Goal: Task Accomplishment & Management: Manage account settings

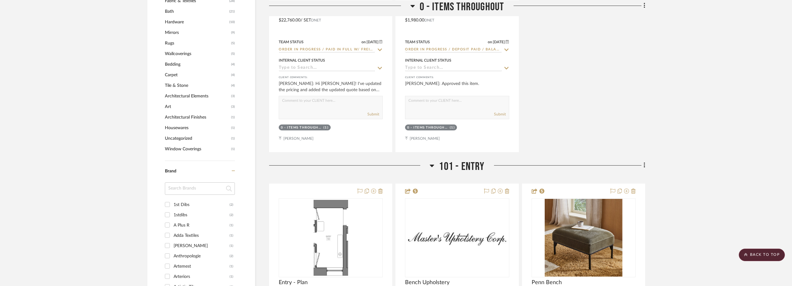
scroll to position [622, 0]
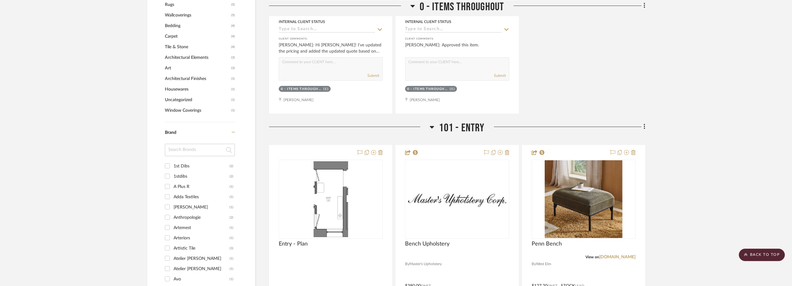
click at [170, 149] on input at bounding box center [200, 150] width 70 height 12
type input "des"
click at [185, 164] on div "Design with Reach" at bounding box center [201, 166] width 56 height 10
click at [172, 164] on input "Design with Reach (1)" at bounding box center [167, 166] width 10 height 10
checkbox input "true"
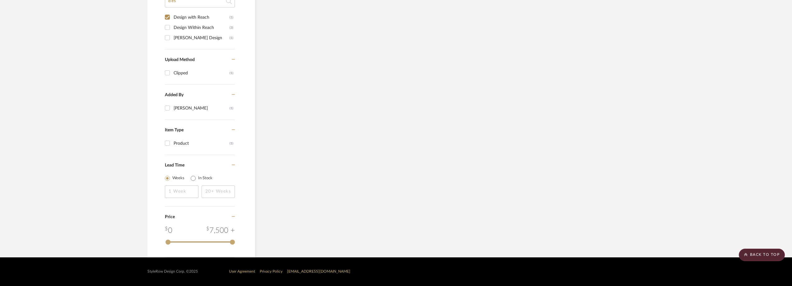
scroll to position [497, 0]
click at [191, 29] on div "Design Within Reach" at bounding box center [201, 28] width 56 height 10
click at [172, 29] on input "Design Within Reach (3)" at bounding box center [167, 27] width 10 height 10
checkbox input "true"
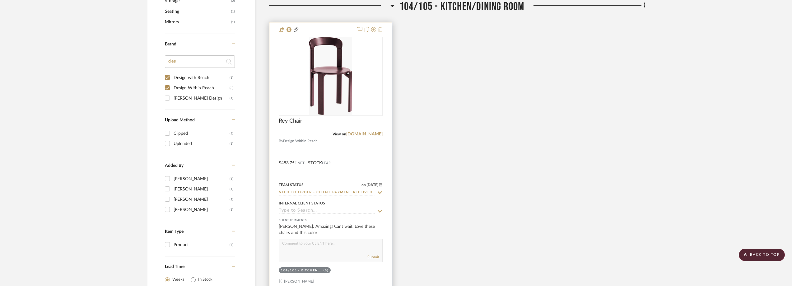
scroll to position [477, 0]
click at [318, 72] on img "0" at bounding box center [330, 78] width 43 height 78
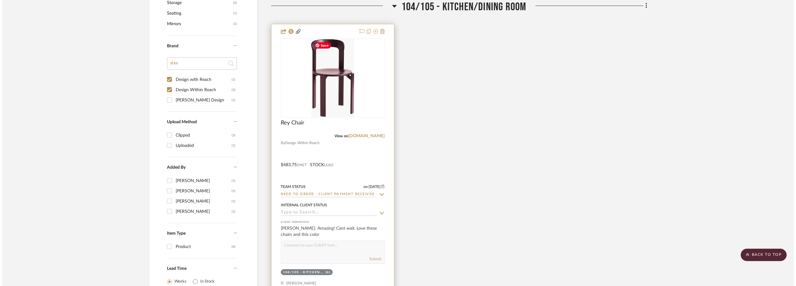
scroll to position [0, 0]
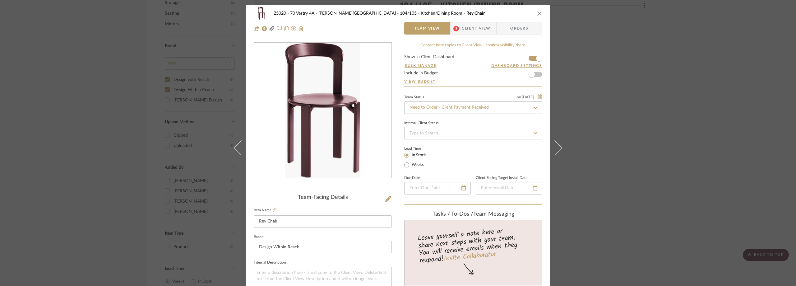
click at [456, 28] on span "3" at bounding box center [456, 29] width 6 height 6
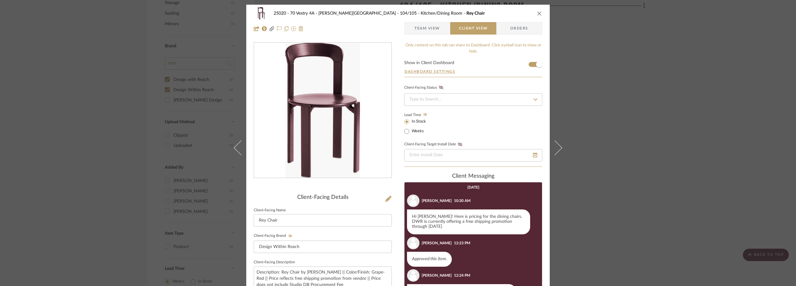
click at [414, 26] on span "Team View" at bounding box center [426, 28] width 25 height 12
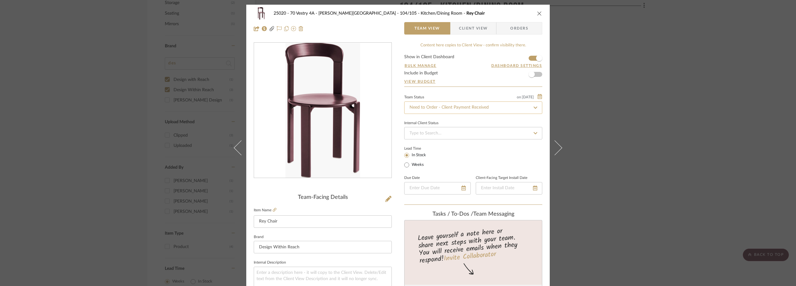
click at [435, 105] on input "Need to Order - Client Payment Received" at bounding box center [473, 107] width 138 height 12
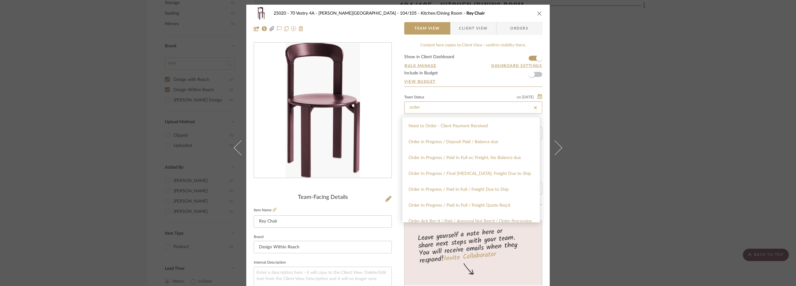
scroll to position [62, 0]
click at [455, 160] on div "Order In Progress / Paid In Full w/ Freight, No Balance due" at bounding box center [470, 157] width 137 height 16
type input "Order In Progress / Paid In Full w/ Freight, No Balance due"
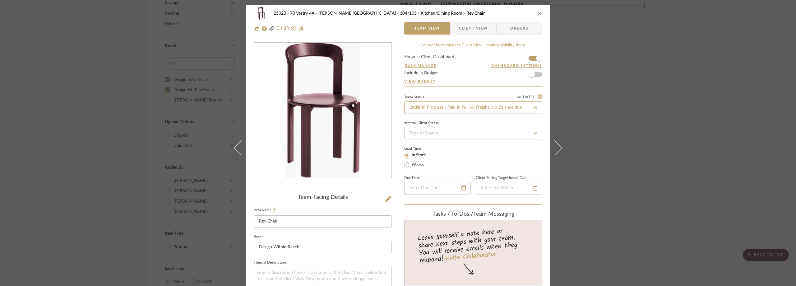
type input "Order In Progress / Paid In Full w/ Freight, No Balance due"
click at [449, 86] on form "Show in Client Dashboard Bulk Manage Dashboard Settings Include in Budget View …" at bounding box center [473, 71] width 138 height 32
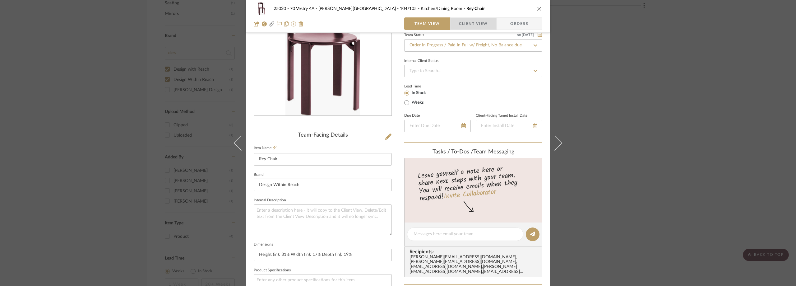
click at [459, 27] on span "Client View" at bounding box center [473, 23] width 29 height 12
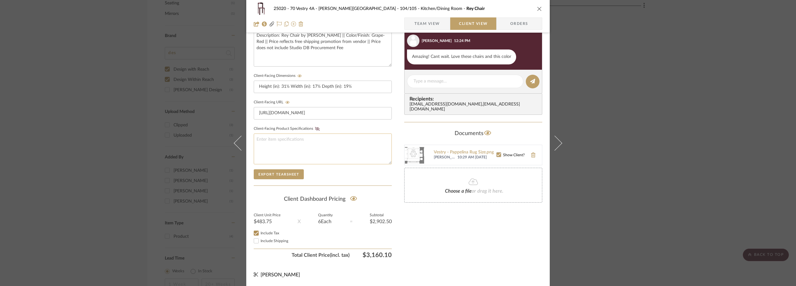
scroll to position [0, 0]
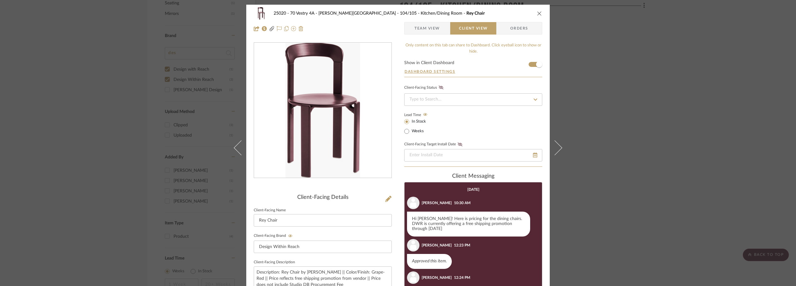
click at [414, 34] on span "Team View" at bounding box center [426, 28] width 25 height 12
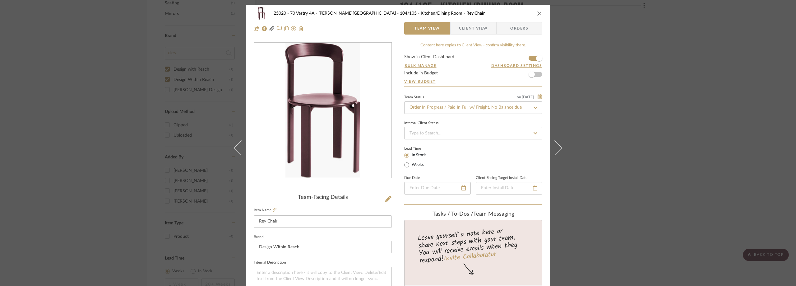
scroll to position [124, 0]
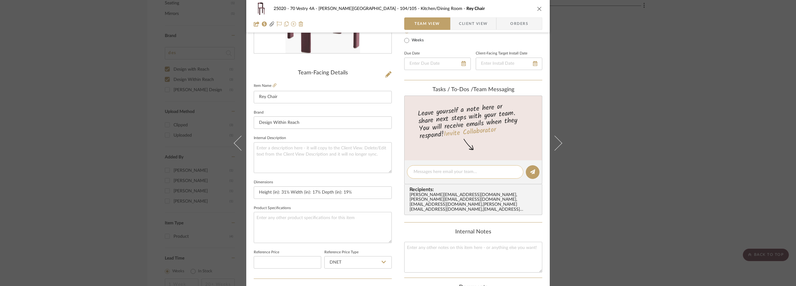
click at [443, 174] on textarea at bounding box center [465, 172] width 103 height 7
type textarea "o"
paste textarea "S05028418"
type textarea "Order#S05028418"
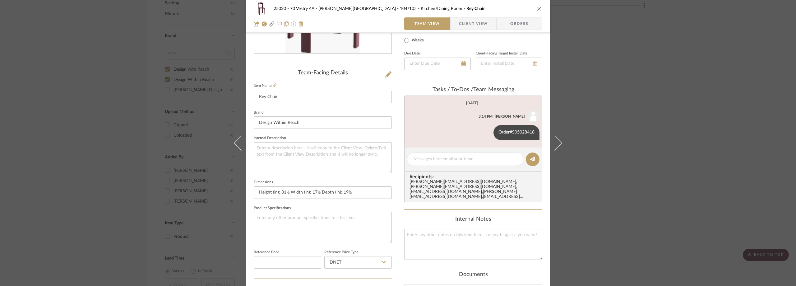
click at [630, 142] on div "25020 - 70 Vestry 4A - Grant-Stanleigh 104/105 - Kitchen/Dining Room Rey Chair …" at bounding box center [398, 143] width 796 height 286
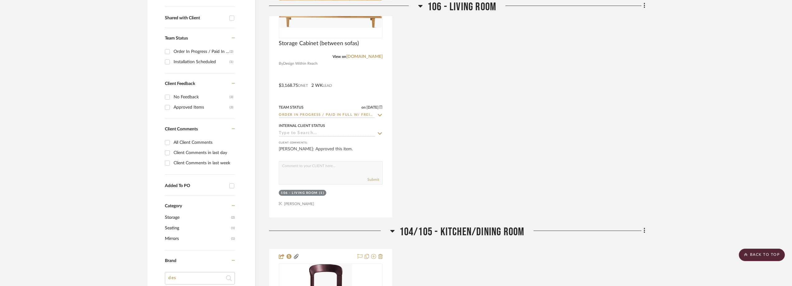
scroll to position [93, 0]
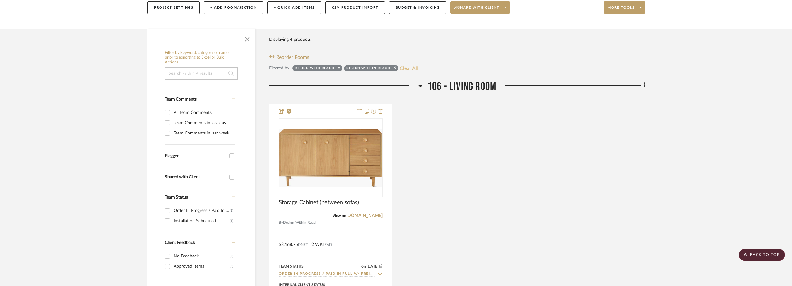
click at [403, 69] on button "Clear All" at bounding box center [409, 68] width 18 height 8
checkbox input "false"
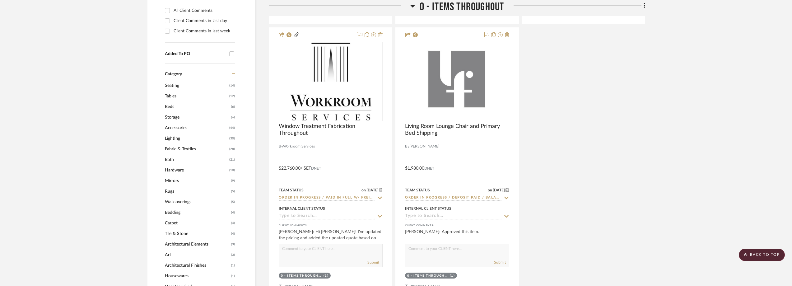
scroll to position [155, 0]
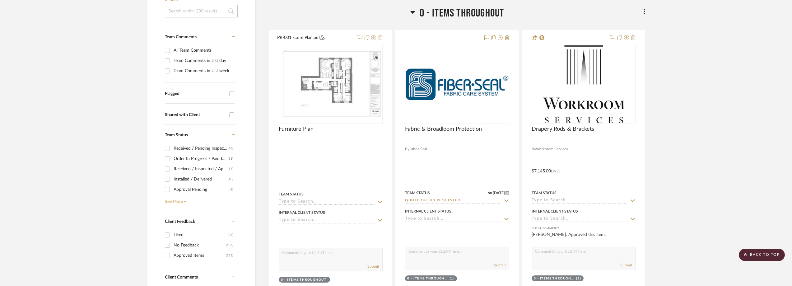
click at [181, 199] on link "See More +" at bounding box center [199, 199] width 72 height 10
click at [194, 168] on div "Need to Order - Client Payment Received" at bounding box center [201, 169] width 56 height 10
click at [172, 168] on input "Need to Order - Client Payment Received (8)" at bounding box center [167, 169] width 10 height 10
checkbox input "true"
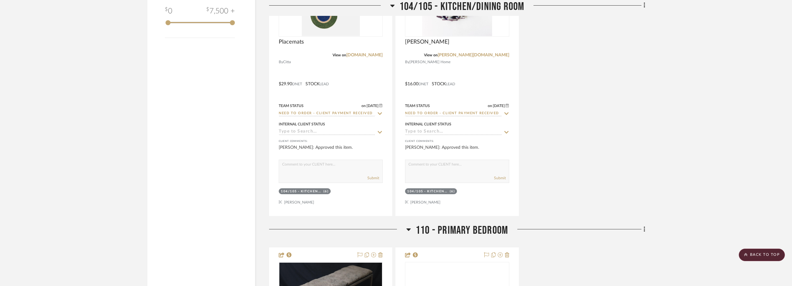
scroll to position [746, 0]
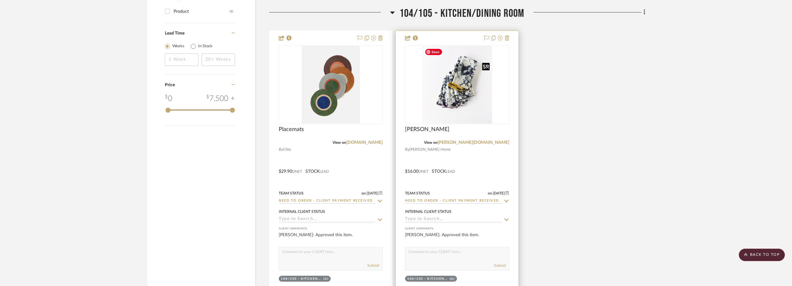
click at [0, 0] on img at bounding box center [0, 0] width 0 height 0
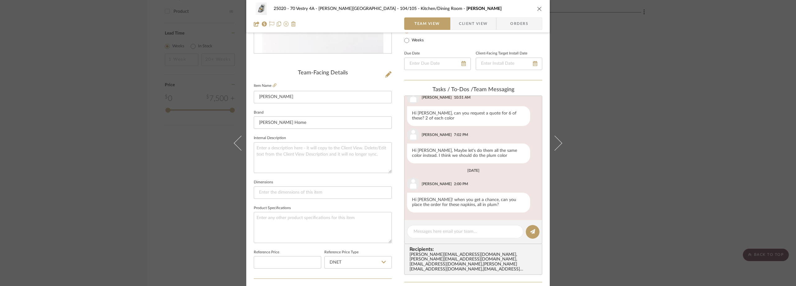
scroll to position [19, 0]
drag, startPoint x: 667, startPoint y: 100, endPoint x: 602, endPoint y: 126, distance: 69.8
click at [664, 100] on div "25020 - 70 Vestry 4A - Grant-Stanleigh 104/105 - Kitchen/Dining Room Marble Nap…" at bounding box center [398, 143] width 796 height 286
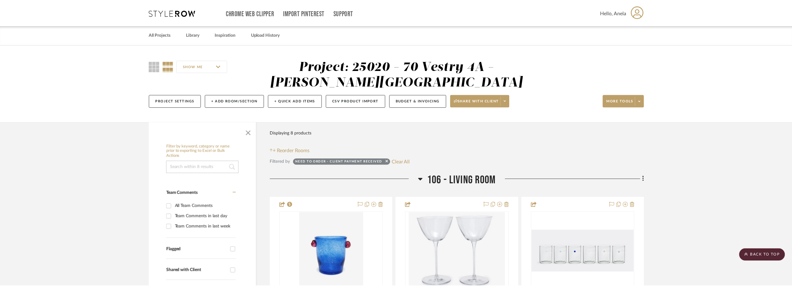
scroll to position [746, 0]
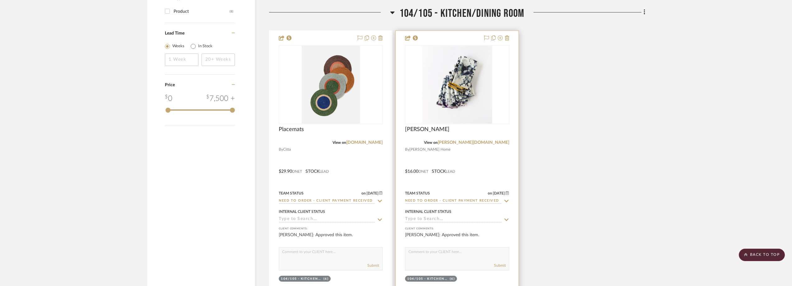
click at [493, 146] on div at bounding box center [457, 167] width 123 height 272
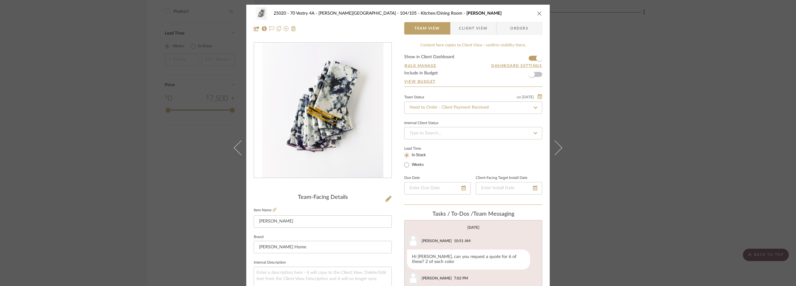
scroll to position [19, 0]
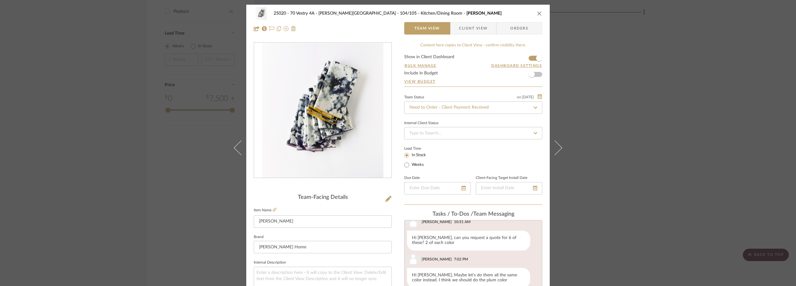
click at [637, 88] on div "25020 - 70 Vestry 4A - Grant-Stanleigh 104/105 - Kitchen/Dining Room Marble Nap…" at bounding box center [398, 143] width 796 height 286
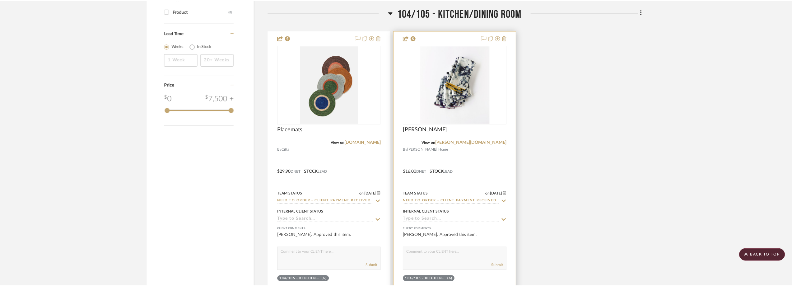
scroll to position [746, 0]
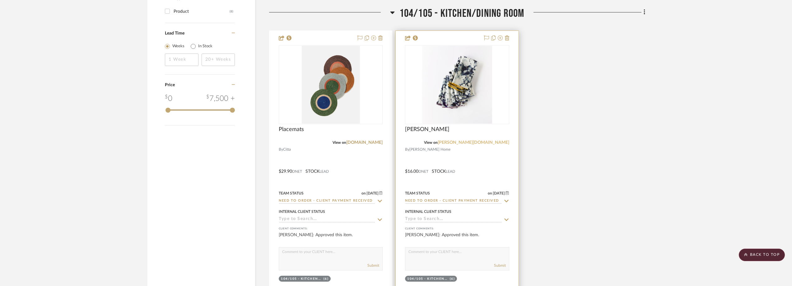
click at [492, 141] on link "goldie-home.com" at bounding box center [473, 142] width 72 height 4
click at [440, 108] on img "0" at bounding box center [457, 85] width 70 height 78
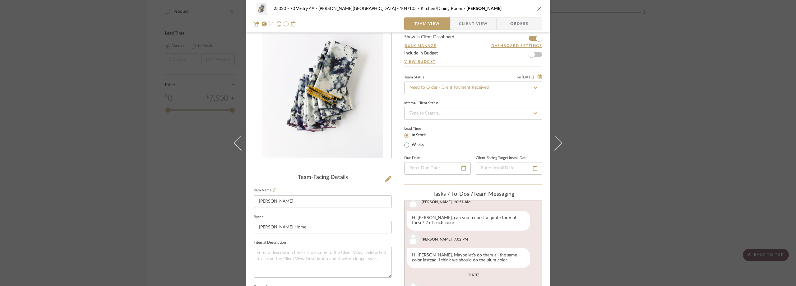
scroll to position [18, 0]
click at [422, 90] on input "Need to Order - Client Payment Received" at bounding box center [473, 90] width 138 height 12
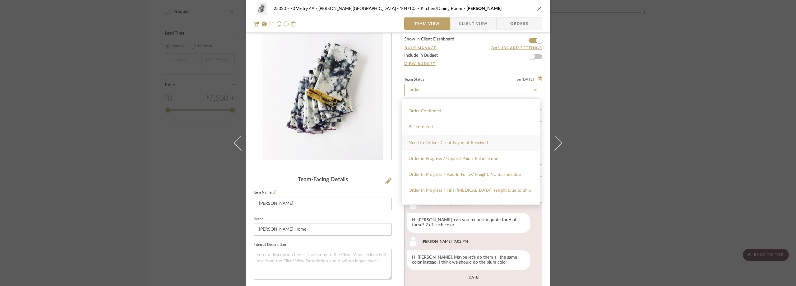
scroll to position [62, 0]
click at [449, 136] on div "Order In Progress / Paid In Full w/ Freight, No Balance due" at bounding box center [470, 140] width 137 height 16
type input "Order In Progress / Paid In Full w/ Freight, No Balance due"
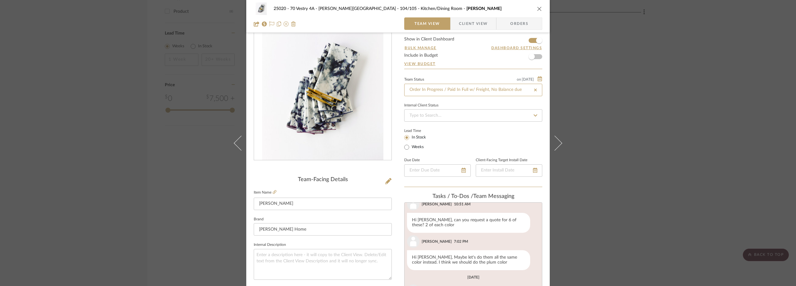
type input "Order In Progress / Paid In Full w/ Freight, No Balance due"
click at [451, 125] on div "Team Status on 8/28/2025 8/28/2025 Order In Progress / Paid In Full w/ Freight,…" at bounding box center [473, 131] width 138 height 112
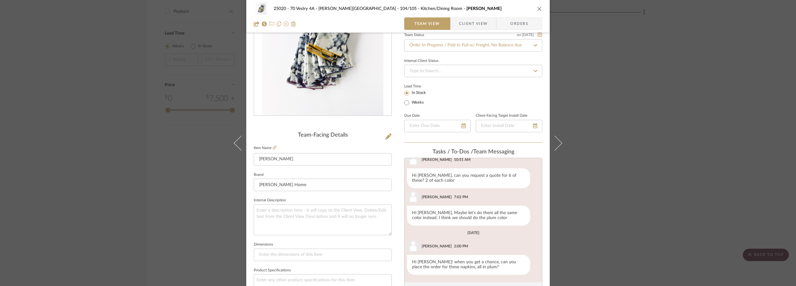
scroll to position [124, 0]
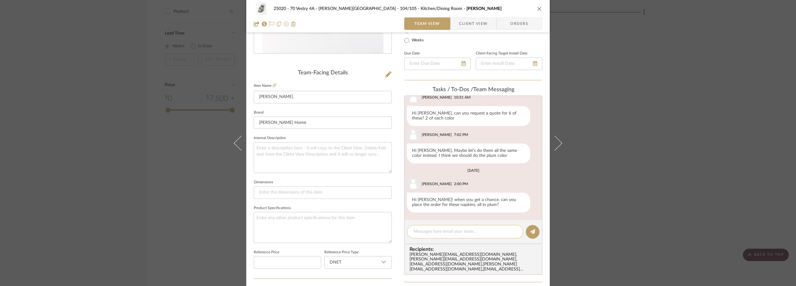
click at [431, 229] on textarea at bounding box center [465, 231] width 103 height 7
paste textarea "Order #10011525GH"
type textarea "Order #10011525GH Plum"
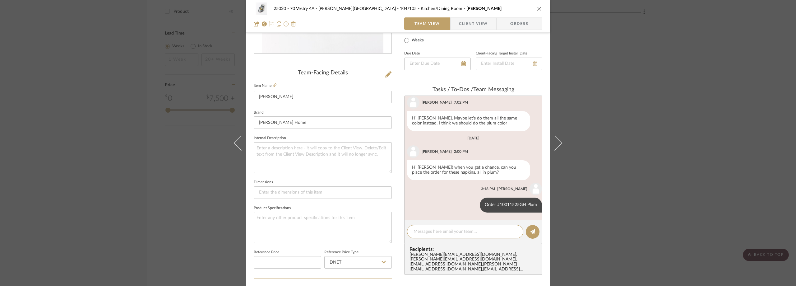
drag, startPoint x: 669, startPoint y: 115, endPoint x: 663, endPoint y: 114, distance: 5.9
click at [668, 115] on div "25020 - 70 Vestry 4A - Grant-Stanleigh 104/105 - Kitchen/Dining Room Marble Nap…" at bounding box center [398, 143] width 796 height 286
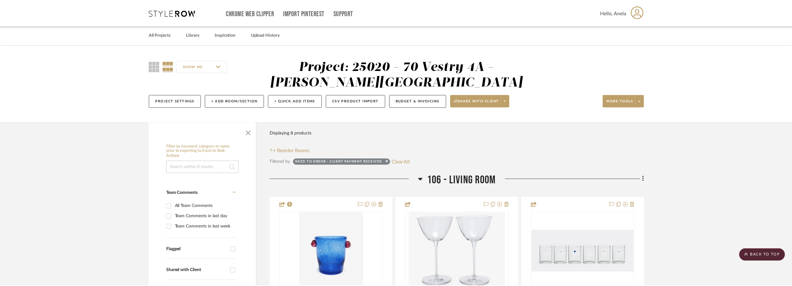
scroll to position [746, 0]
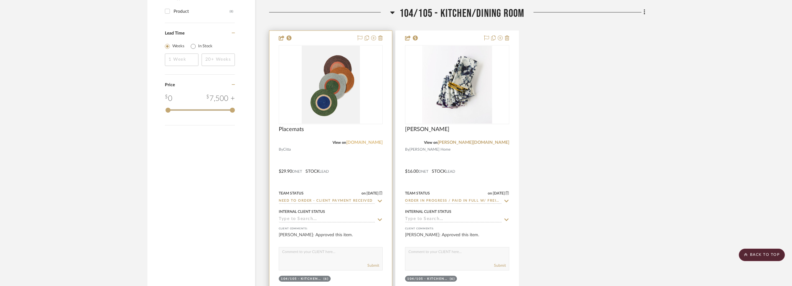
click at [368, 143] on link "cittadesign.com" at bounding box center [364, 142] width 36 height 4
click at [330, 95] on img "0" at bounding box center [331, 85] width 58 height 78
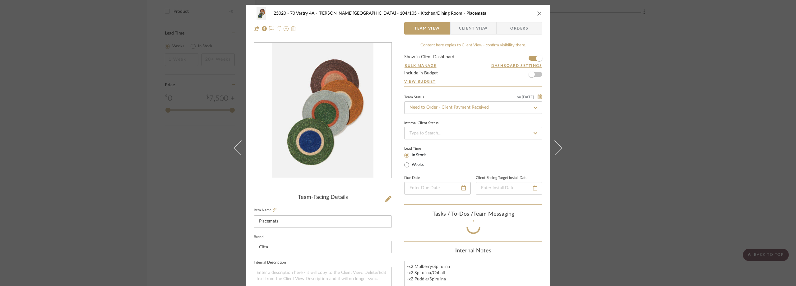
scroll to position [23, 0]
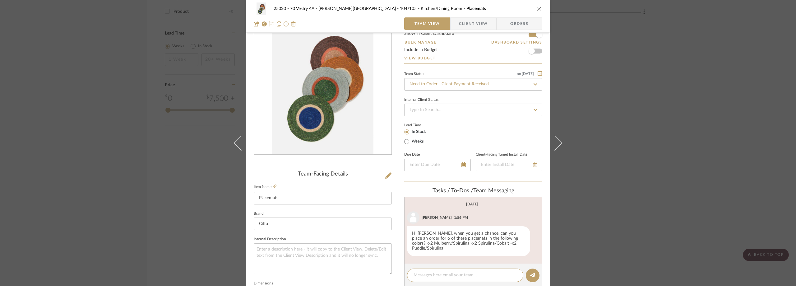
click at [459, 27] on span "Client View" at bounding box center [473, 23] width 29 height 12
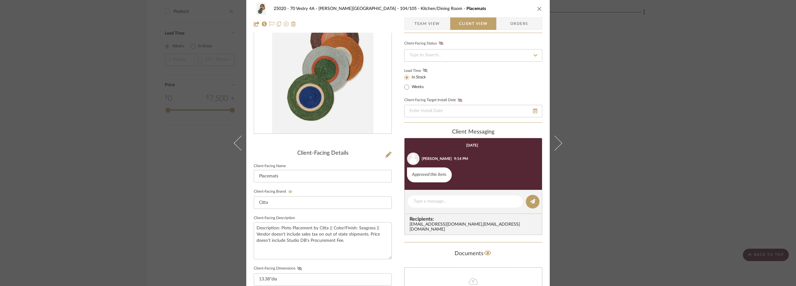
scroll to position [0, 0]
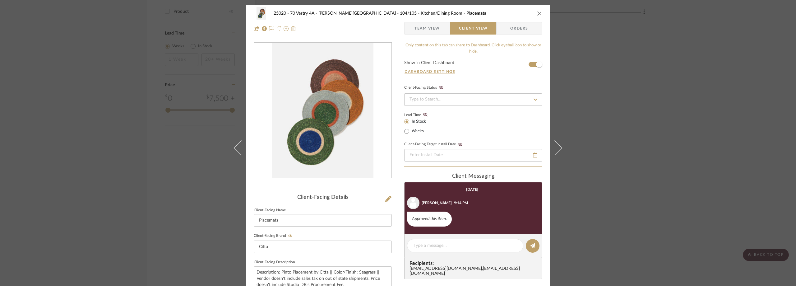
click at [645, 99] on div "25020 - 70 Vestry 4A - Grant-Stanleigh 104/105 - Kitchen/Dining Room Placemats …" at bounding box center [398, 143] width 796 height 286
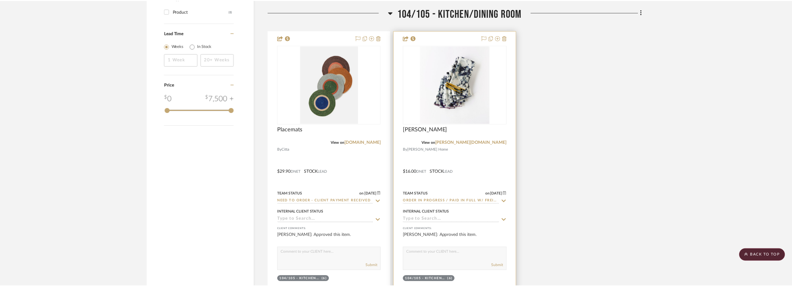
scroll to position [746, 0]
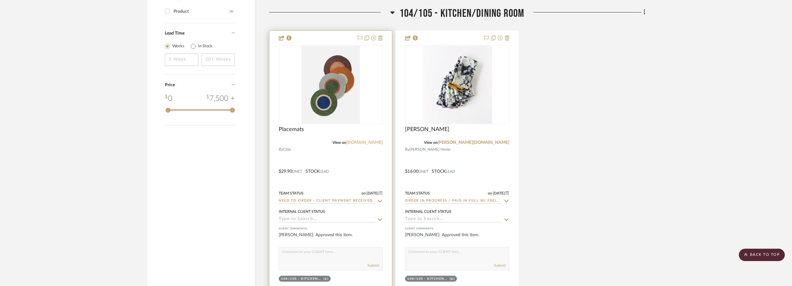
click at [365, 144] on link "cittadesign.com" at bounding box center [364, 142] width 36 height 4
click at [326, 81] on img "0" at bounding box center [331, 85] width 58 height 78
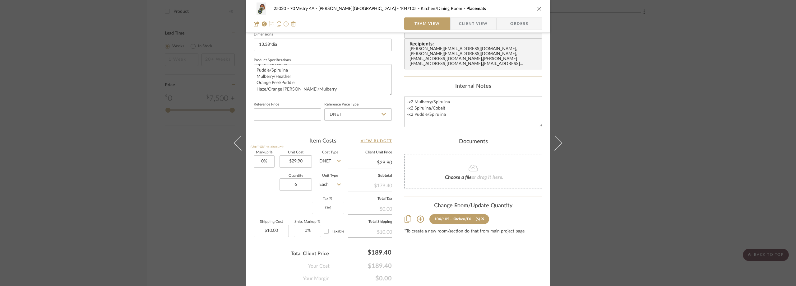
scroll to position [293, 0]
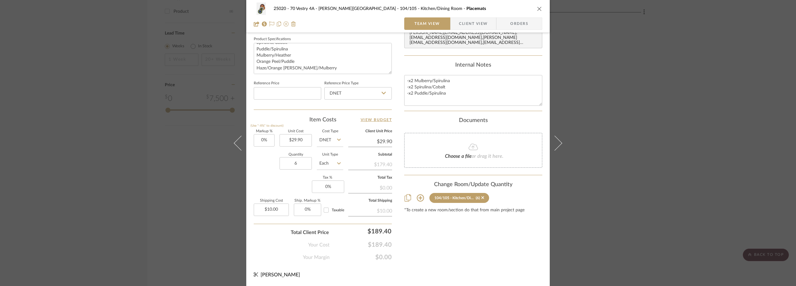
click at [656, 102] on div "25020 - 70 Vestry 4A - Grant-Stanleigh 104/105 - Kitchen/Dining Room Placemats …" at bounding box center [398, 143] width 796 height 286
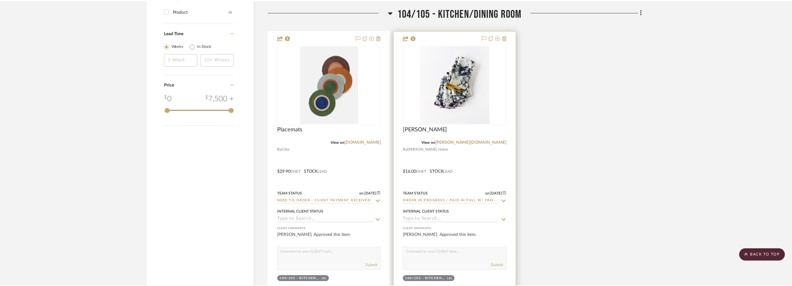
scroll to position [746, 0]
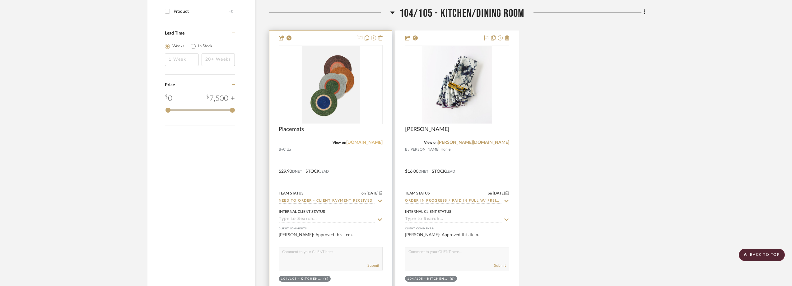
click at [364, 143] on link "cittadesign.com" at bounding box center [364, 142] width 36 height 4
click at [317, 73] on img "0" at bounding box center [331, 85] width 58 height 78
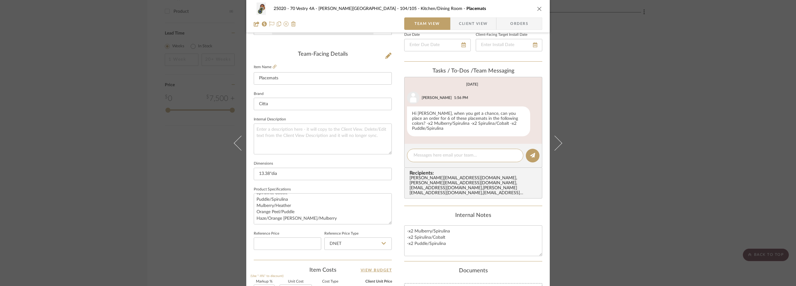
scroll to position [138, 0]
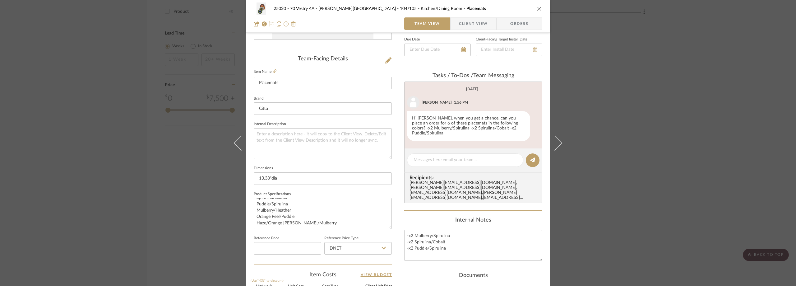
click at [682, 80] on div "25020 - 70 Vestry 4A - Grant-Stanleigh 104/105 - Kitchen/Dining Room Placemats …" at bounding box center [398, 143] width 796 height 286
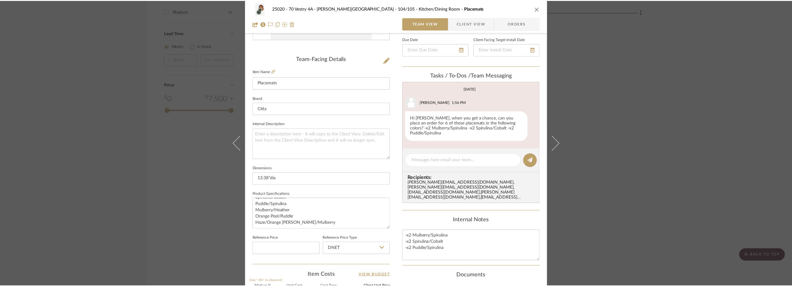
scroll to position [746, 0]
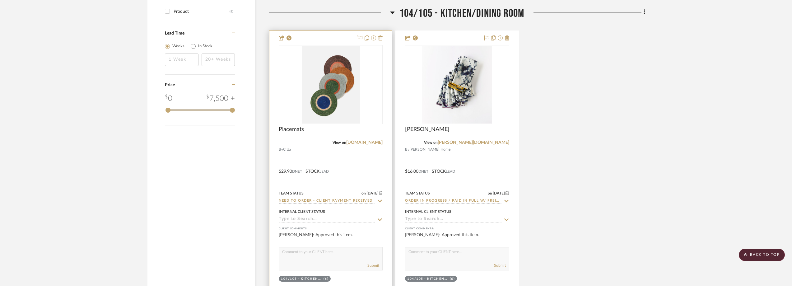
click at [368, 140] on div "View on cittadesign.com" at bounding box center [331, 143] width 104 height 6
click at [369, 143] on link "cittadesign.com" at bounding box center [364, 142] width 36 height 4
click at [316, 104] on img "0" at bounding box center [331, 85] width 58 height 78
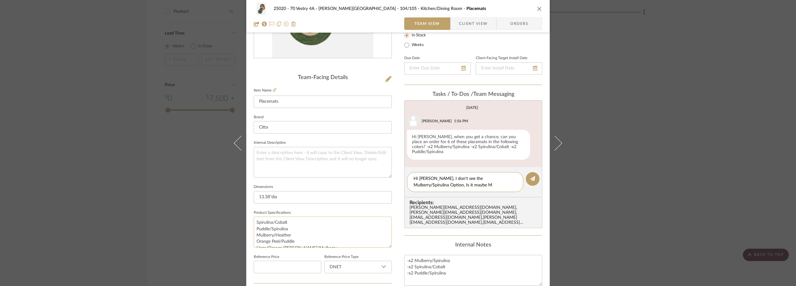
scroll to position [110, 0]
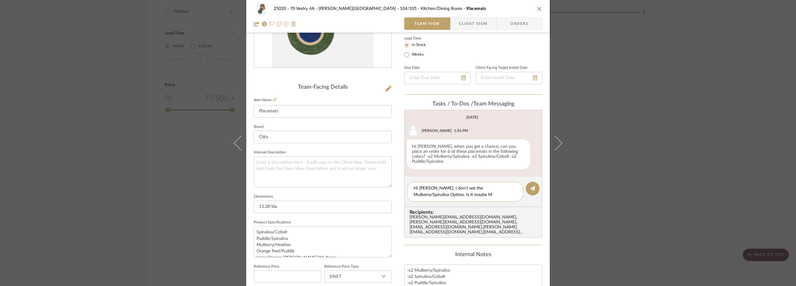
drag, startPoint x: 437, startPoint y: 196, endPoint x: 409, endPoint y: 196, distance: 28.3
click at [409, 196] on div "Hi Lauren, I don't see the Mulberry/Spirulina Option, Is it maybe M" at bounding box center [465, 192] width 116 height 20
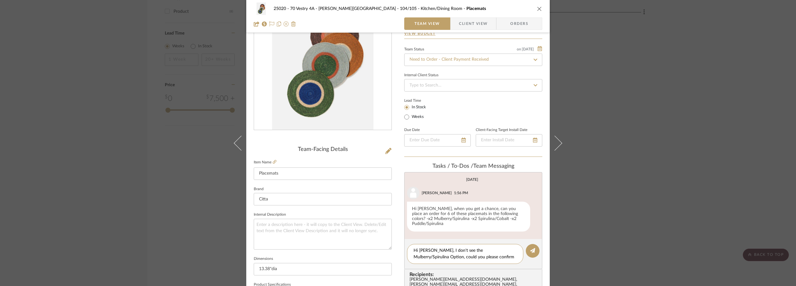
type textarea "Hi Lauren, I don't see the Mulberry/Spirulina Option, could you please confirm …"
click at [475, 27] on span "Client View" at bounding box center [473, 23] width 29 height 12
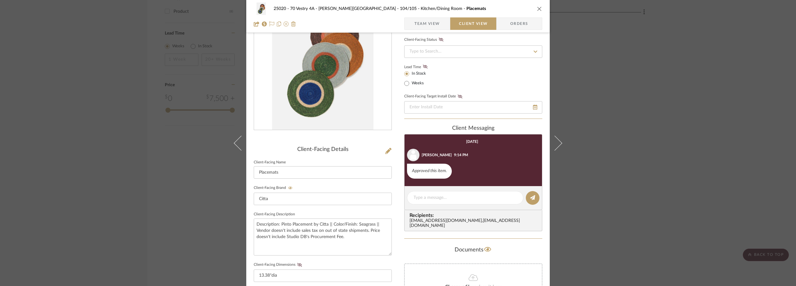
click at [430, 18] on span "Team View" at bounding box center [426, 23] width 25 height 12
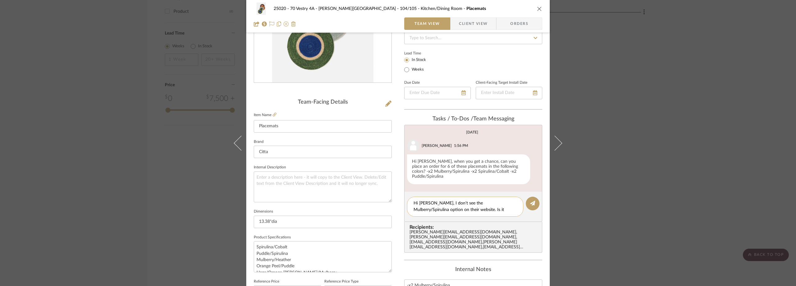
scroll to position [0, 0]
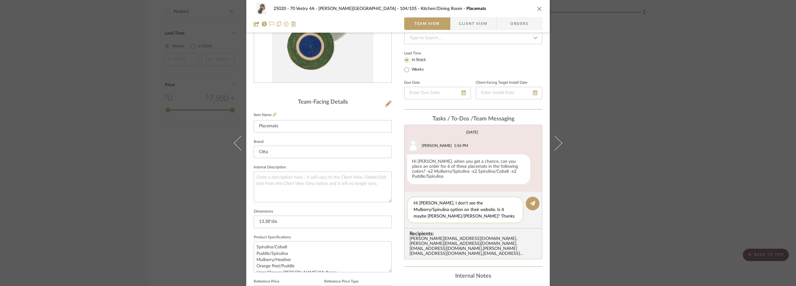
type textarea "Hi Lauren, I don't see the Mulberry/Spirulina option on their website. Is it ma…"
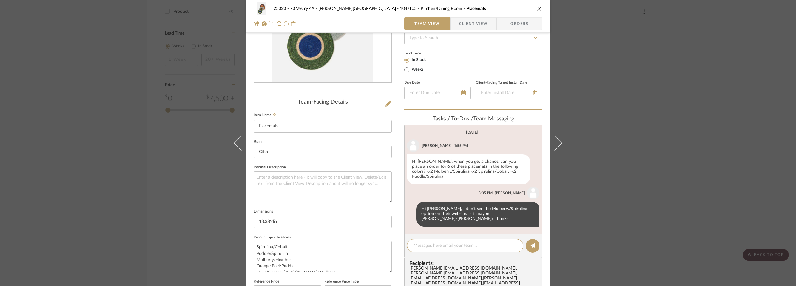
click at [101, 135] on div "25020 - 70 Vestry 4A - Grant-Stanleigh 104/105 - Kitchen/Dining Room Placemats …" at bounding box center [398, 143] width 796 height 286
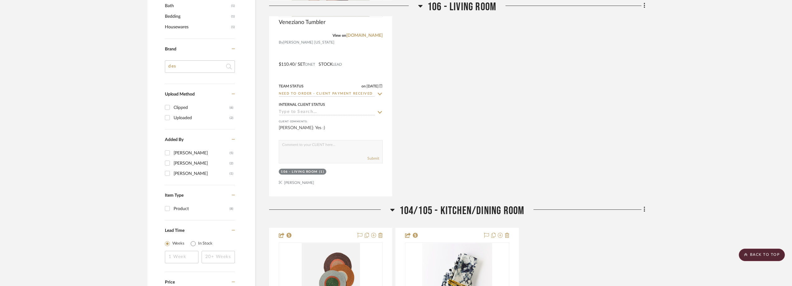
scroll to position [363, 0]
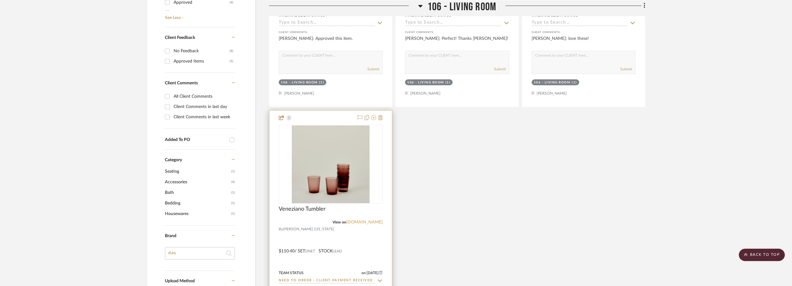
click at [359, 221] on link "hawkinsnewyork.com" at bounding box center [364, 222] width 36 height 4
click at [308, 169] on img "0" at bounding box center [331, 164] width 78 height 78
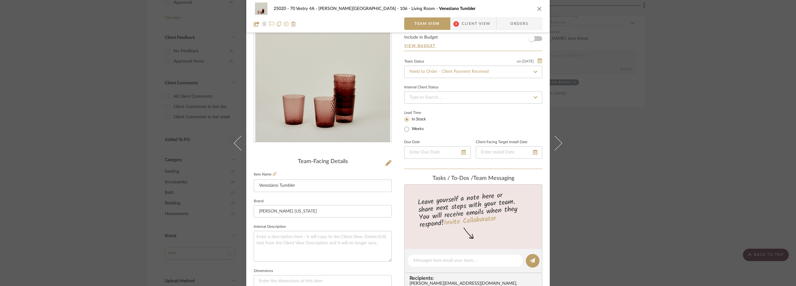
scroll to position [0, 0]
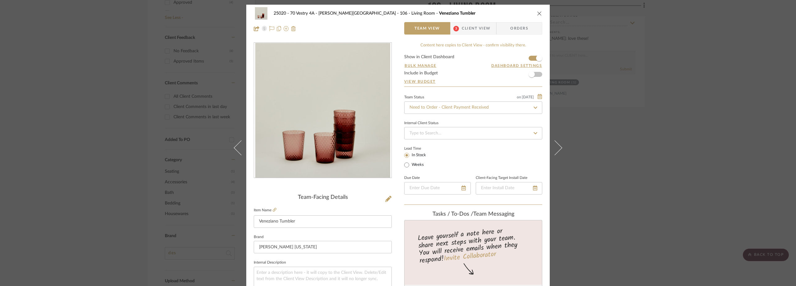
click at [448, 29] on mat-button-toggle "Team View" at bounding box center [427, 28] width 46 height 12
click at [457, 28] on span "3" at bounding box center [456, 28] width 11 height 12
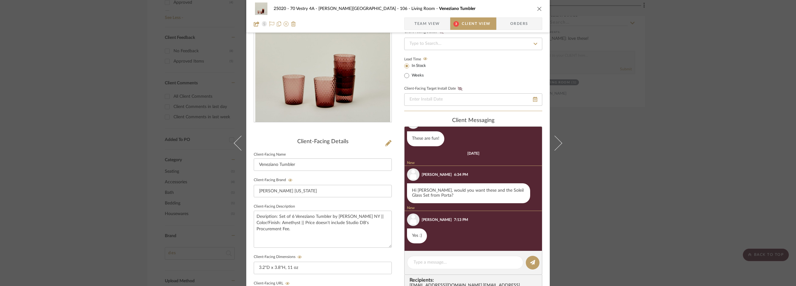
scroll to position [62, 0]
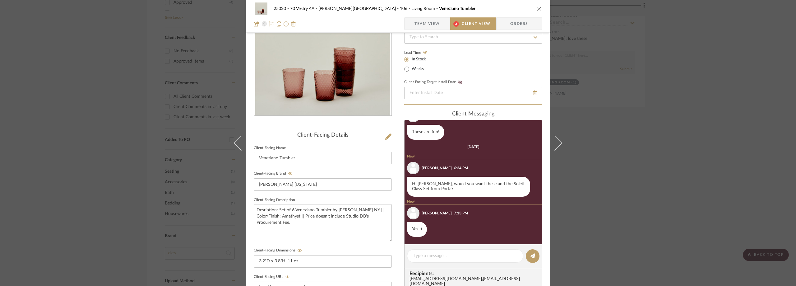
click at [429, 22] on span "Team View" at bounding box center [426, 23] width 25 height 12
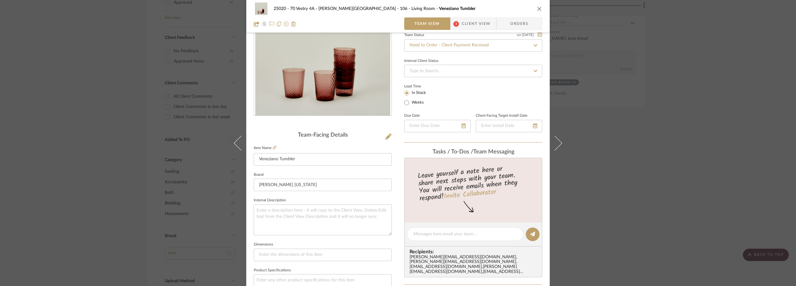
scroll to position [0, 0]
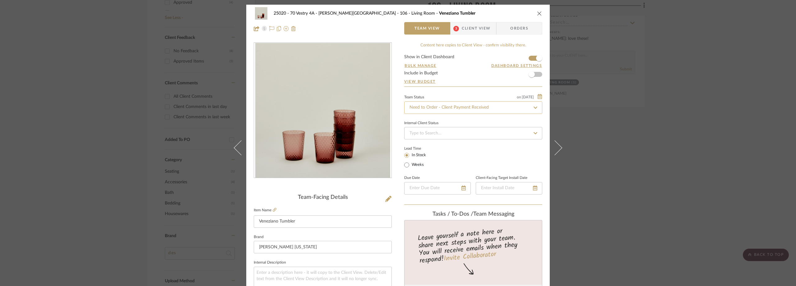
click at [449, 107] on input "Need to Order - Client Payment Received" at bounding box center [473, 107] width 138 height 12
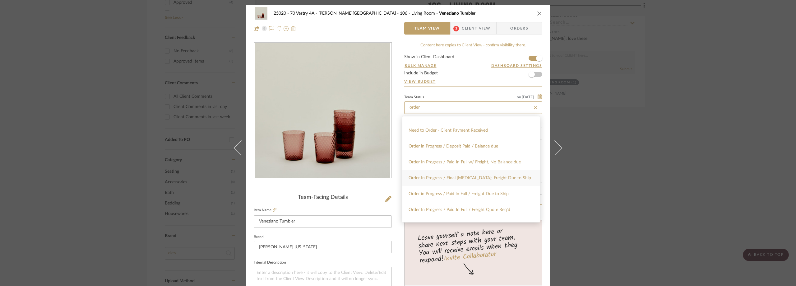
scroll to position [62, 0]
click at [459, 159] on span "Order In Progress / Paid In Full w/ Freight, No Balance due" at bounding box center [465, 157] width 112 height 4
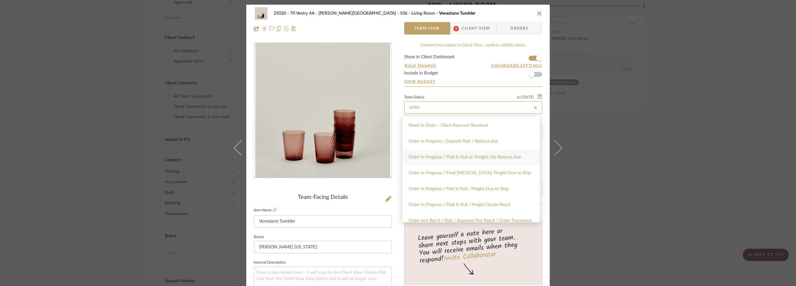
type input "Order In Progress / Paid In Full w/ Freight, No Balance due"
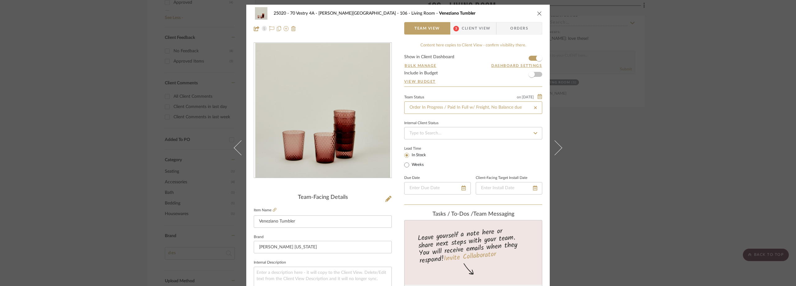
type input "Order In Progress / Paid In Full w/ Freight, No Balance due"
click at [458, 147] on div "Lead Time In Stock Weeks" at bounding box center [473, 156] width 138 height 24
click at [70, 90] on div "25020 - 70 Vestry 4A - Grant-Stanleigh 106 - Living Room Veneziano Tumbler Team…" at bounding box center [398, 143] width 796 height 286
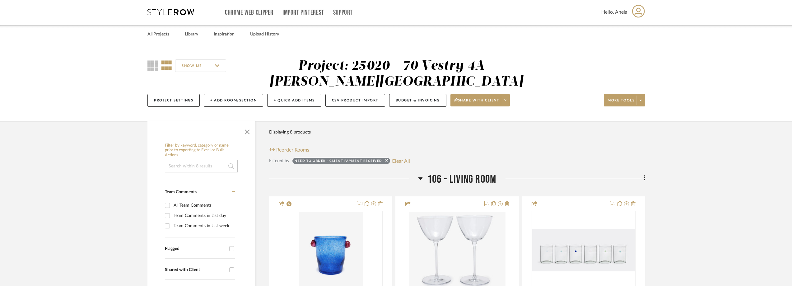
scroll to position [0, 0]
click at [403, 163] on button "Clear All" at bounding box center [400, 161] width 18 height 8
checkbox input "false"
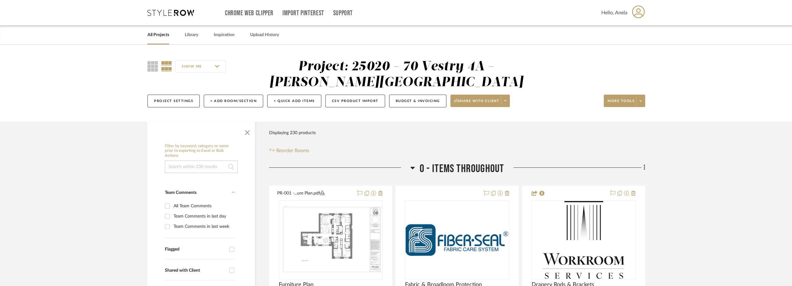
click at [152, 15] on icon at bounding box center [170, 13] width 47 height 6
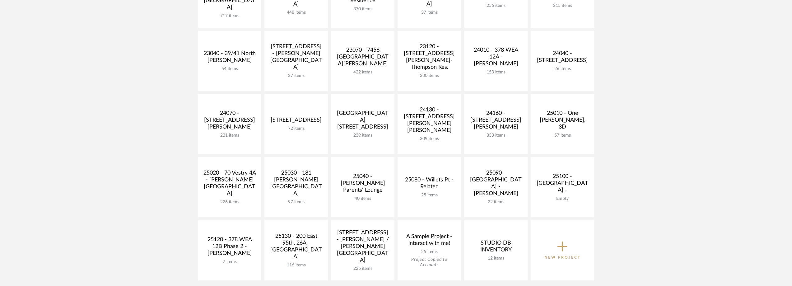
scroll to position [218, 0]
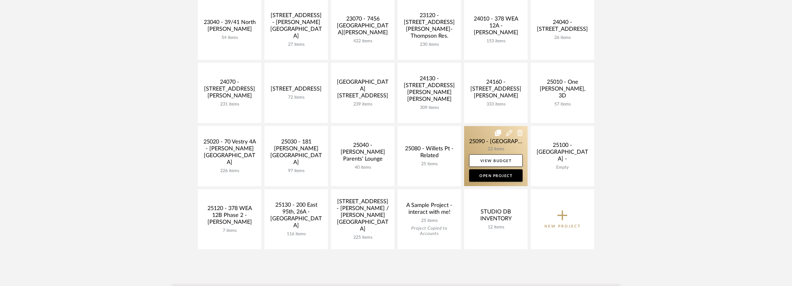
click at [479, 142] on link at bounding box center [495, 156] width 63 height 60
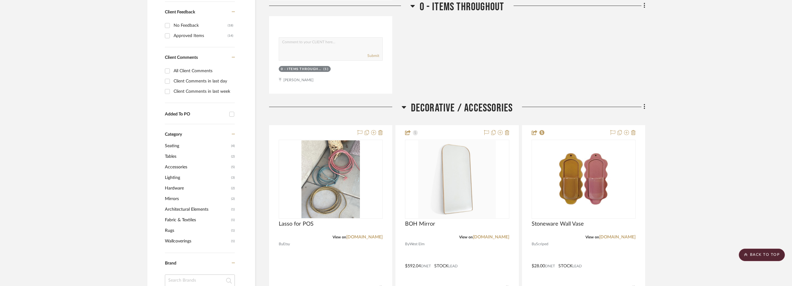
scroll to position [529, 0]
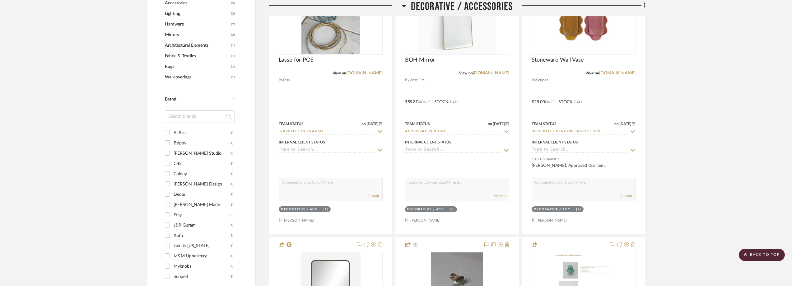
click at [185, 110] on input at bounding box center [200, 116] width 70 height 12
type input "lu"
click at [189, 128] on div "Lulu & Georgia" at bounding box center [201, 133] width 56 height 10
click at [172, 127] on input "Lulu & Georgia (1)" at bounding box center [167, 132] width 10 height 10
checkbox input "true"
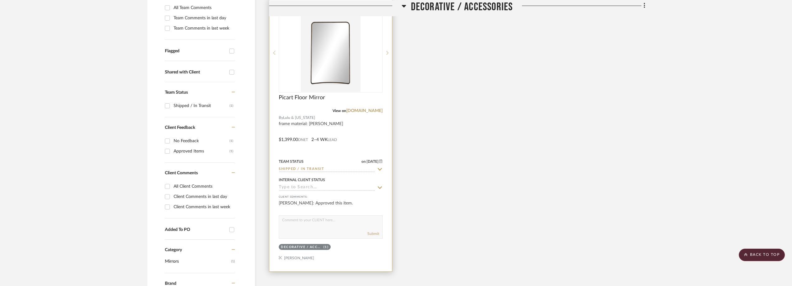
scroll to position [176, 0]
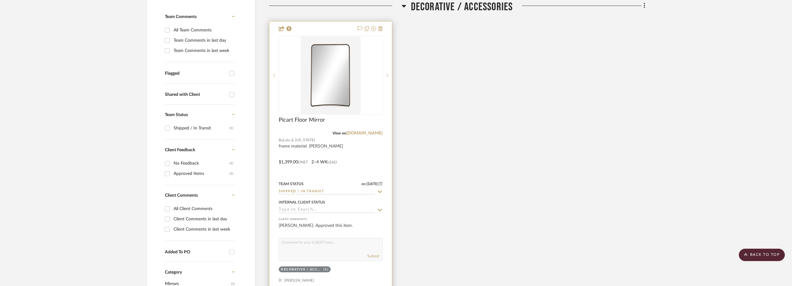
click at [379, 189] on icon at bounding box center [380, 191] width 6 height 5
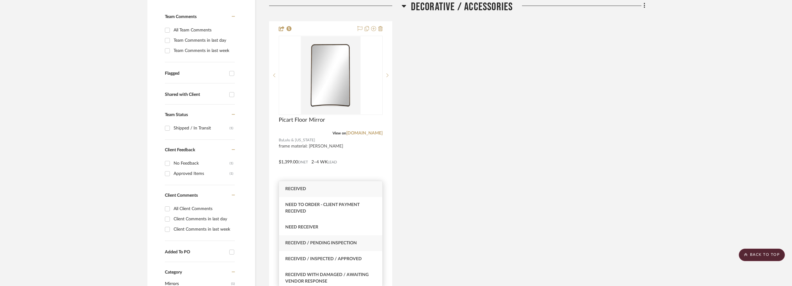
type input "rece"
click at [356, 239] on div "Received / Pending Inspection" at bounding box center [330, 243] width 103 height 16
type input "8/28/2025"
type input "Received / Pending Inspection"
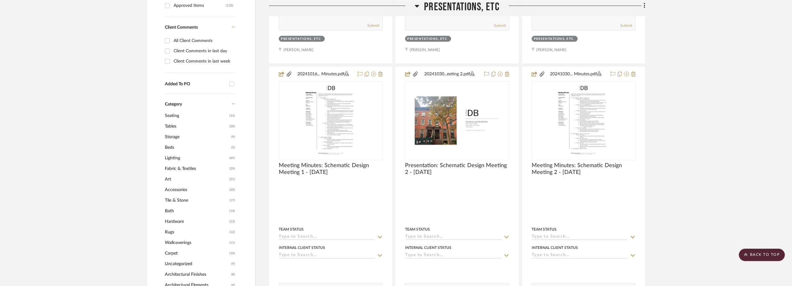
scroll to position [404, 0]
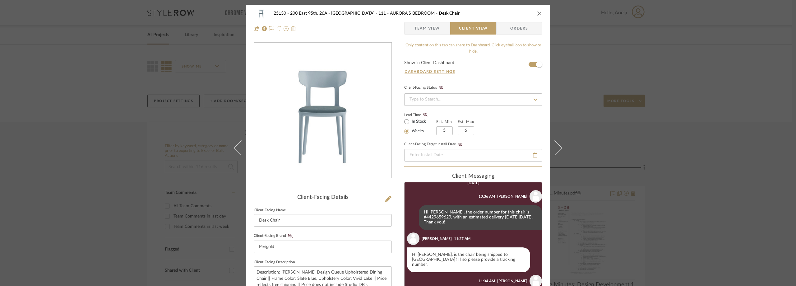
click at [132, 104] on div "25130 - 200 East 95th, 26A - Kosheleva 111 - AURORA'S BEDROOM Desk Chair Team V…" at bounding box center [398, 143] width 796 height 286
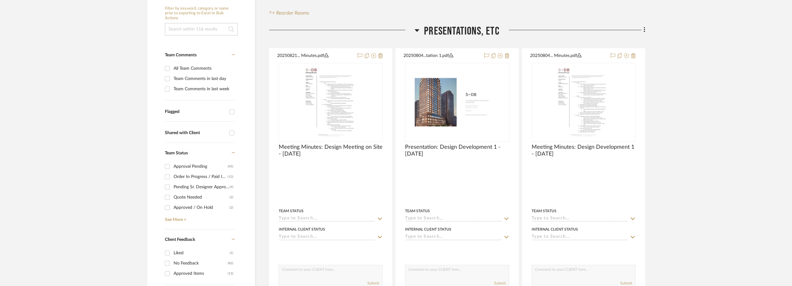
scroll to position [249, 0]
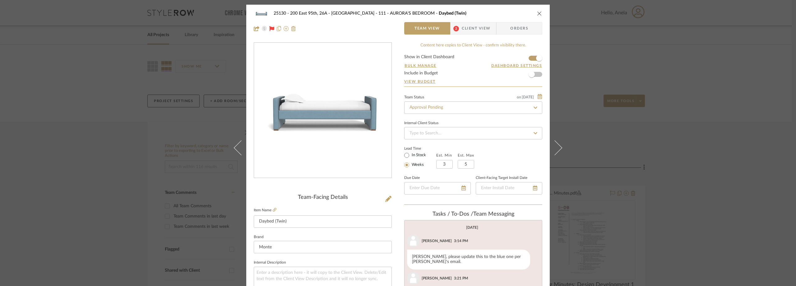
click at [118, 147] on div "25130 - 200 East 95th, 26A - Kosheleva 111 - AURORA'S BEDROOM Daybed (Twin) Tea…" at bounding box center [398, 143] width 796 height 286
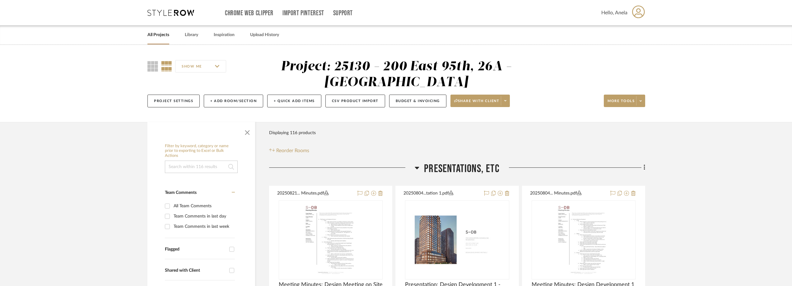
click at [161, 14] on icon at bounding box center [170, 13] width 47 height 6
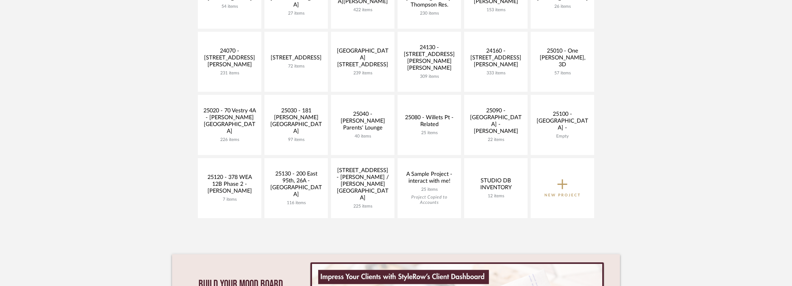
scroll to position [124, 0]
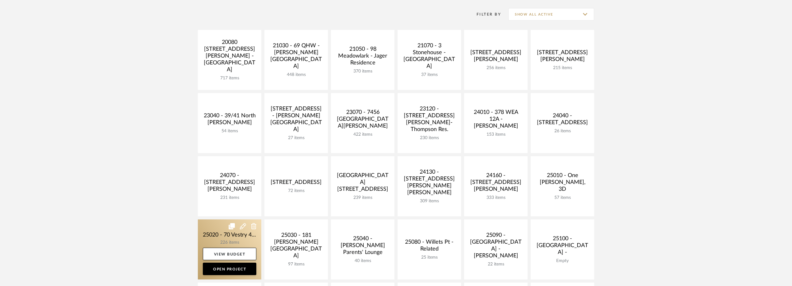
click at [217, 235] on link at bounding box center [229, 249] width 63 height 60
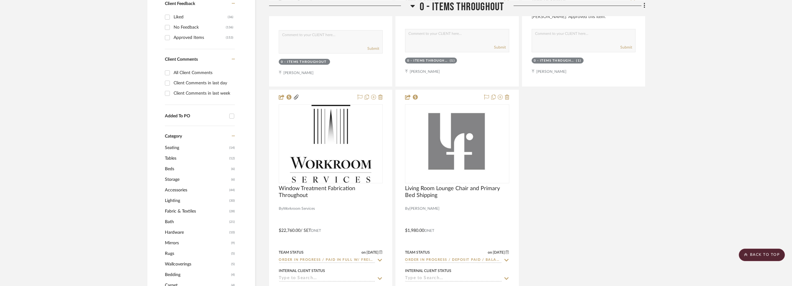
scroll to position [622, 0]
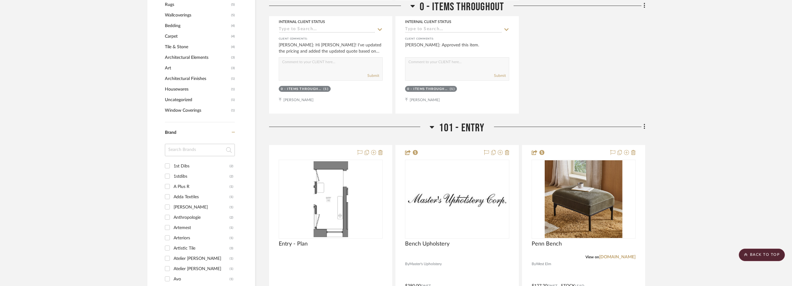
click at [189, 148] on input at bounding box center [200, 150] width 70 height 12
type input "hawki"
click at [193, 168] on div "Hawkins New York" at bounding box center [201, 166] width 56 height 10
click at [172, 168] on input "Hawkins New York (5)" at bounding box center [167, 166] width 10 height 10
checkbox input "true"
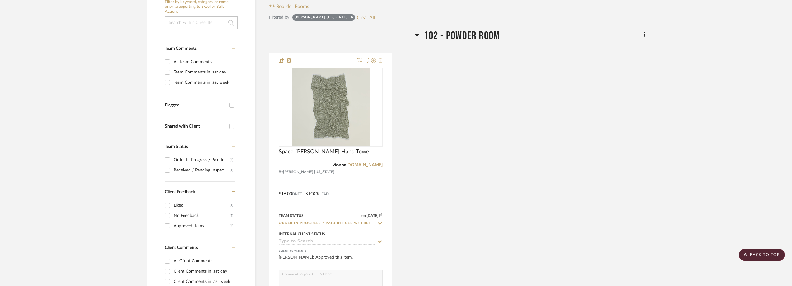
scroll to position [104, 0]
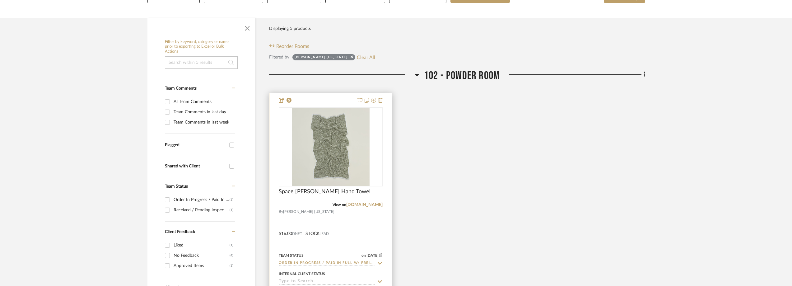
click at [378, 262] on icon at bounding box center [380, 263] width 4 height 2
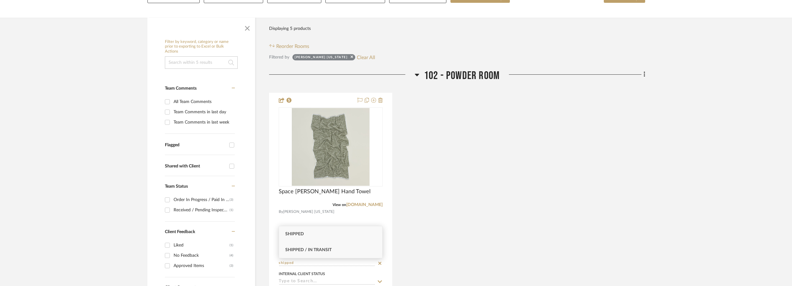
type input "shipped"
click at [350, 251] on div "Shipped / In Transit" at bounding box center [330, 250] width 103 height 16
type input "8/28/2025"
type input "Shipped / In Transit"
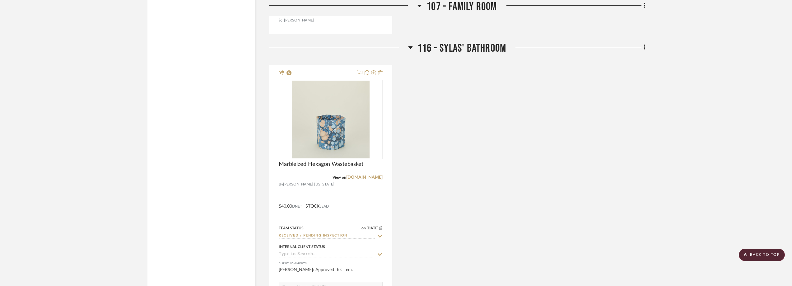
scroll to position [1130, 0]
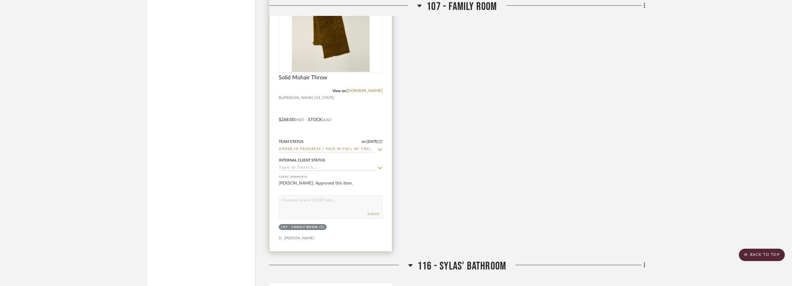
click at [380, 147] on icon at bounding box center [380, 149] width 6 height 5
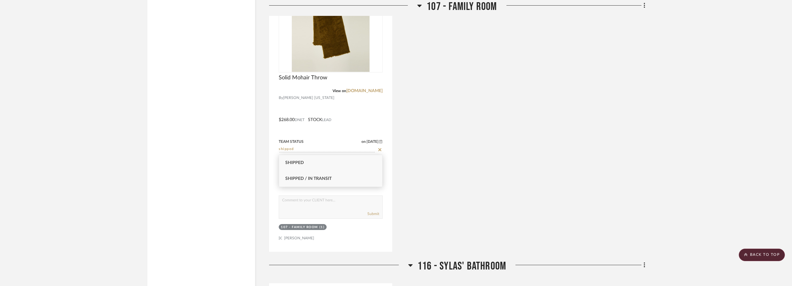
type input "shipped"
click at [350, 177] on div "Shipped / In Transit" at bounding box center [330, 179] width 103 height 16
type input "8/28/2025"
type input "Shipped / In Transit"
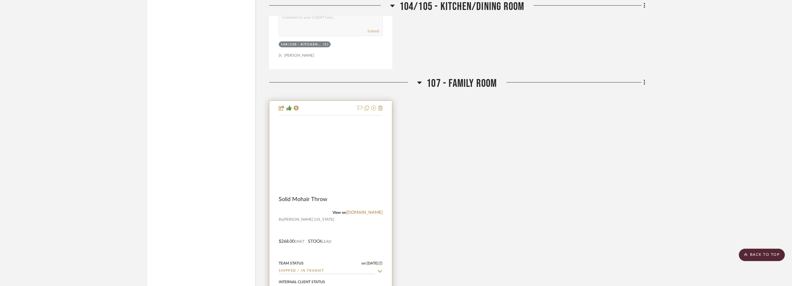
scroll to position [975, 0]
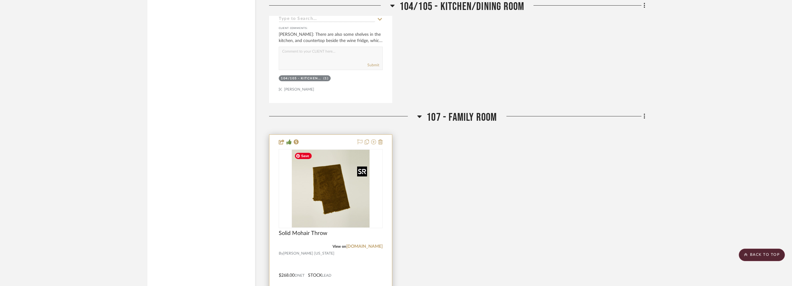
click at [335, 188] on img "0" at bounding box center [331, 189] width 78 height 78
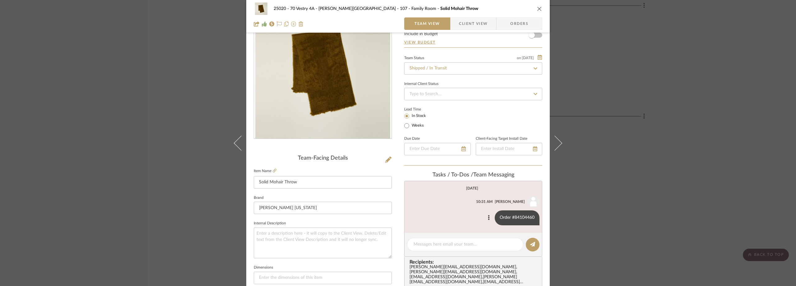
scroll to position [62, 0]
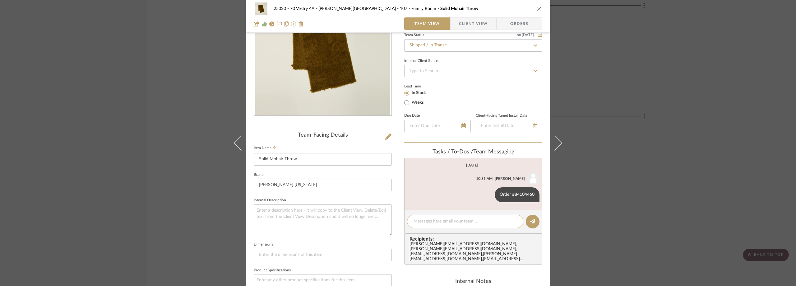
click at [445, 220] on textarea at bounding box center [465, 221] width 103 height 7
paste textarea "392619152840"
drag, startPoint x: 475, startPoint y: 222, endPoint x: 403, endPoint y: 217, distance: 72.0
click at [404, 217] on editor-of-message "FedEx Tracking: 392619152840" at bounding box center [473, 222] width 138 height 24
type textarea "FedEx Tracking: 392619152840"
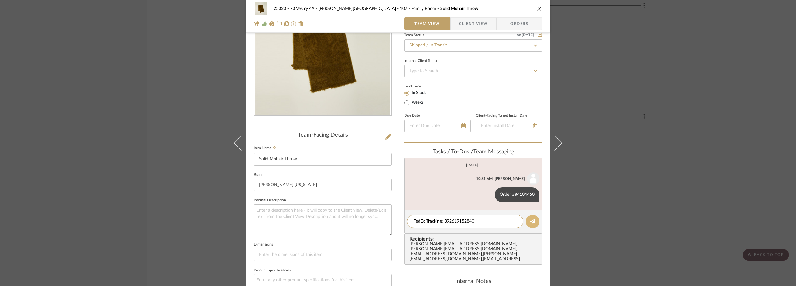
click at [526, 221] on button at bounding box center [533, 222] width 14 height 14
click at [624, 125] on div "25020 - 70 Vestry 4A - Grant-Stanleigh 107 - Family Room Solid Mohair Throw Tea…" at bounding box center [398, 143] width 796 height 286
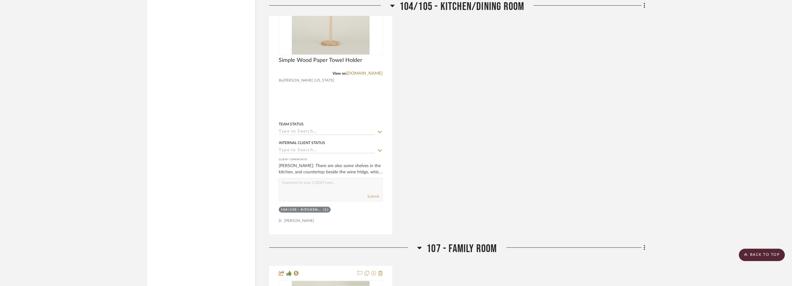
scroll to position [788, 0]
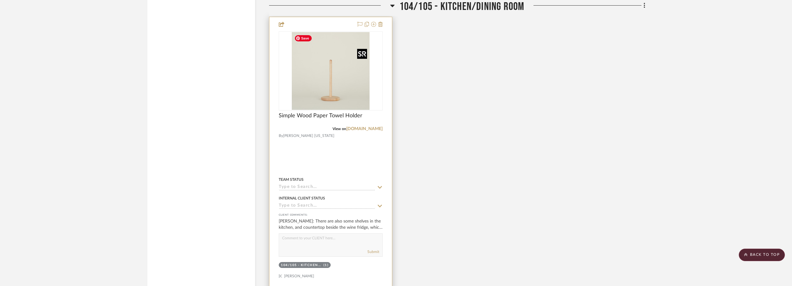
click at [0, 0] on img at bounding box center [0, 0] width 0 height 0
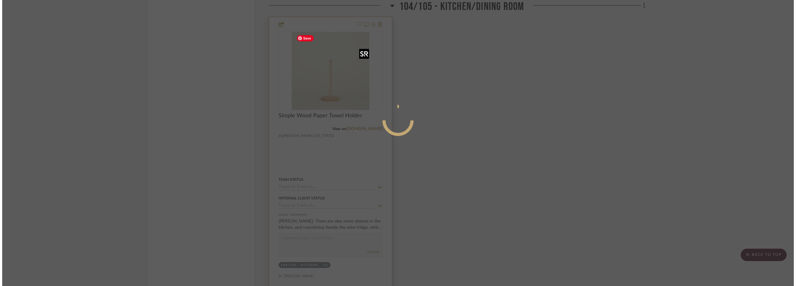
scroll to position [0, 0]
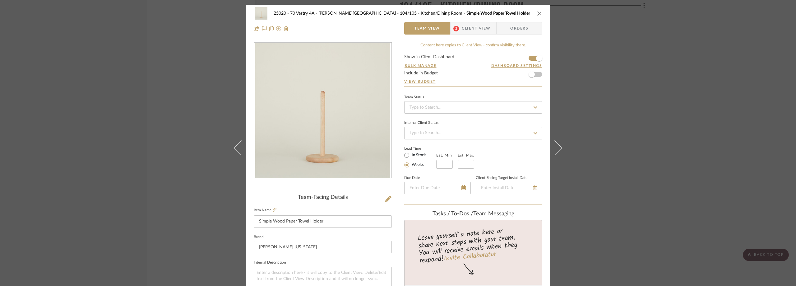
click at [659, 114] on div "25020 - 70 Vestry 4A - Grant-Stanleigh 104/105 - Kitchen/Dining Room Simple Woo…" at bounding box center [398, 143] width 796 height 286
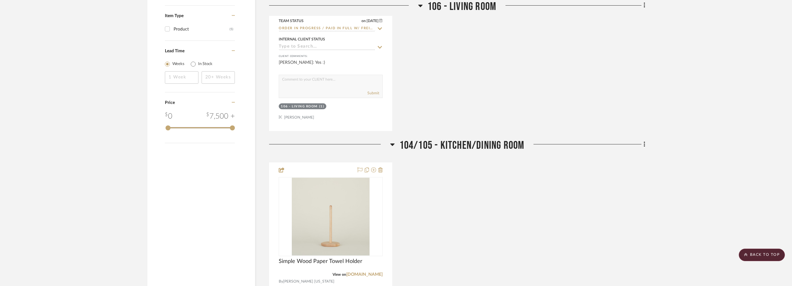
scroll to position [539, 0]
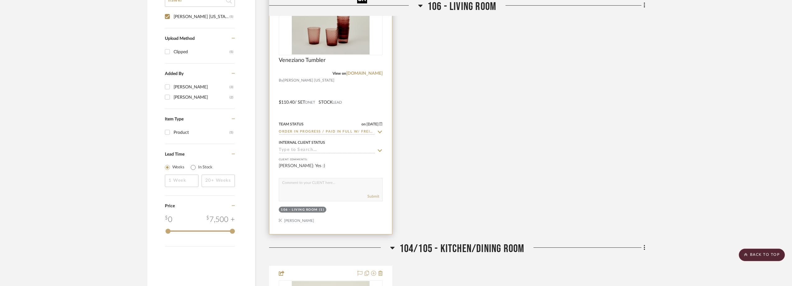
click at [331, 35] on img "0" at bounding box center [331, 16] width 78 height 78
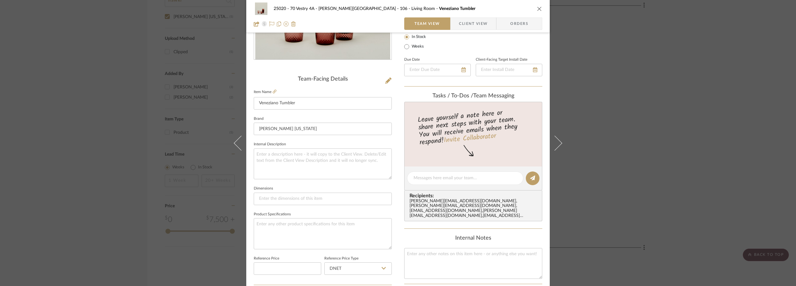
scroll to position [155, 0]
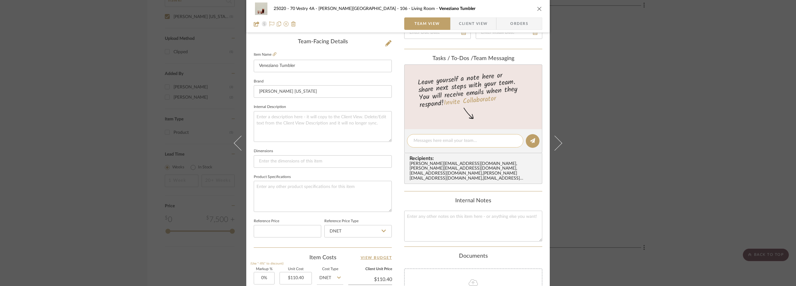
click at [448, 141] on textarea at bounding box center [465, 140] width 103 height 7
click at [591, 121] on div "25020 - 70 Vestry 4A - Grant-Stanleigh 106 - Living Room Veneziano Tumbler Team…" at bounding box center [398, 143] width 796 height 286
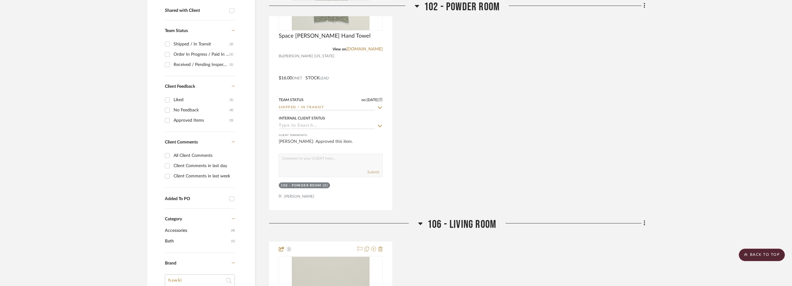
scroll to position [42, 0]
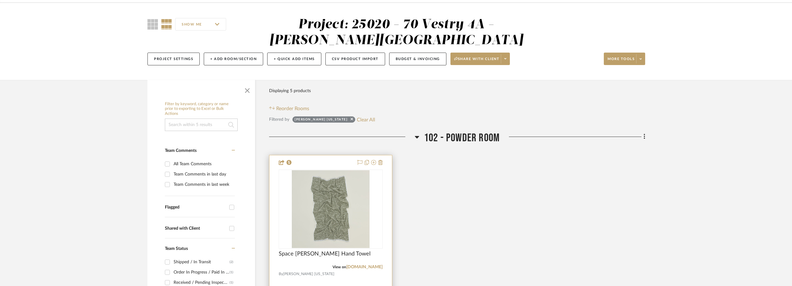
click at [0, 0] on img at bounding box center [0, 0] width 0 height 0
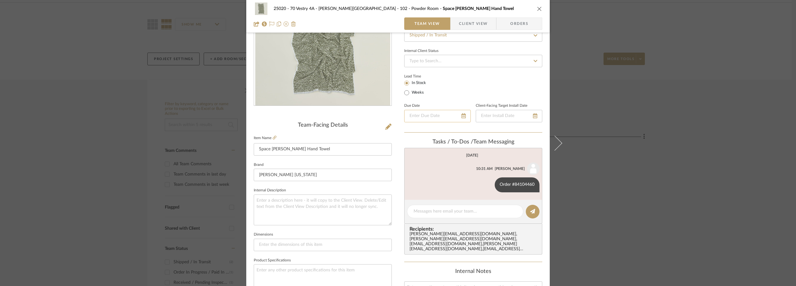
scroll to position [124, 0]
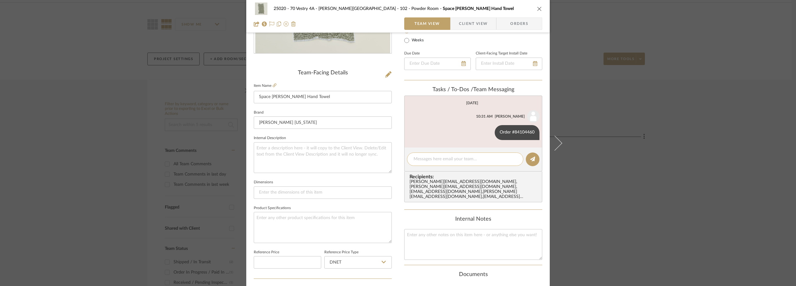
click at [437, 159] on textarea at bounding box center [465, 159] width 103 height 7
paste textarea "FedEx Tracking: 392619152840"
type textarea "FedEx Tracking: 392619152840"
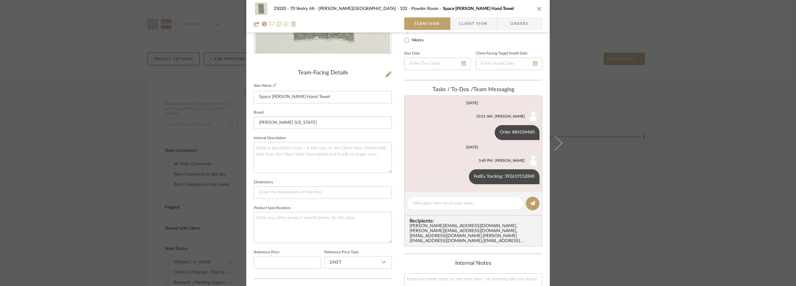
drag, startPoint x: 58, startPoint y: 20, endPoint x: 56, endPoint y: 11, distance: 9.4
click at [57, 22] on div "25020 - 70 Vestry 4A - Grant-Stanleigh 102 - Powder Room Space Dye Terry Hand T…" at bounding box center [398, 143] width 796 height 286
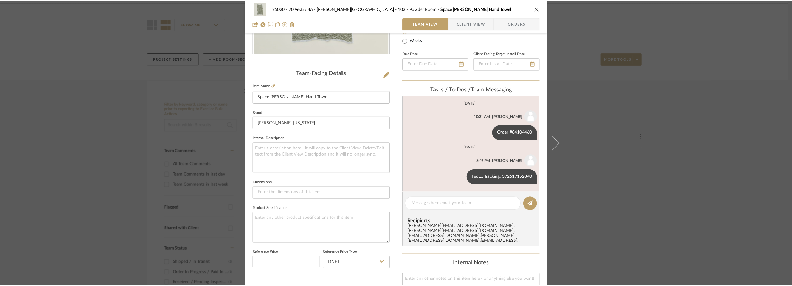
scroll to position [42, 0]
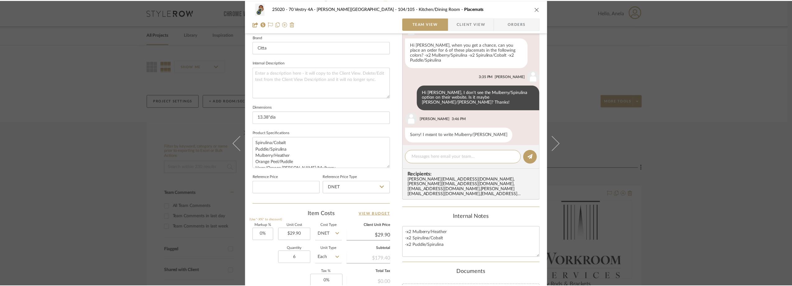
scroll to position [201, 0]
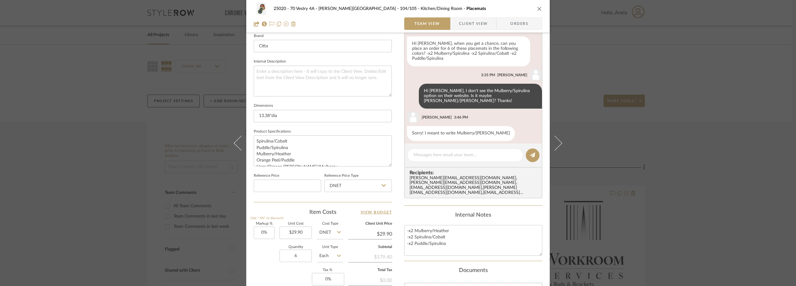
drag, startPoint x: 593, startPoint y: 110, endPoint x: 558, endPoint y: 111, distance: 35.2
click at [592, 110] on div "25020 - 70 Vestry 4A - Grant-Stanleigh 104/105 - Kitchen/Dining Room Placemats …" at bounding box center [398, 143] width 796 height 286
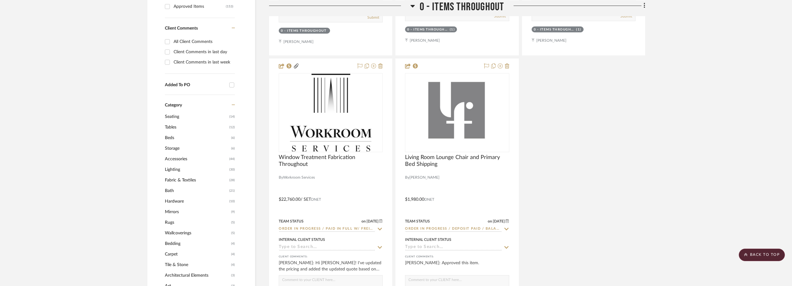
scroll to position [622, 0]
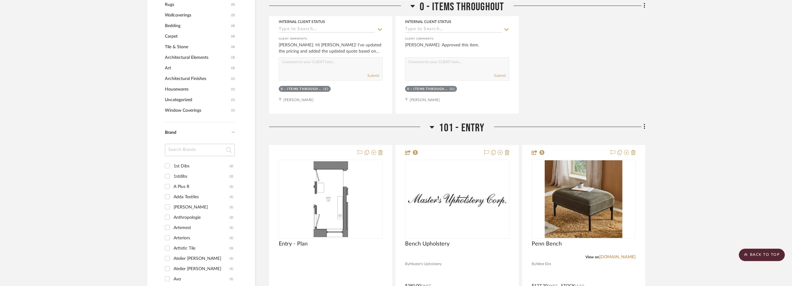
click at [194, 147] on input at bounding box center [200, 150] width 70 height 12
type input "citt"
click at [195, 165] on div "Citta" at bounding box center [201, 166] width 56 height 10
click at [172, 165] on input "Citta (1)" at bounding box center [167, 166] width 10 height 10
checkbox input "true"
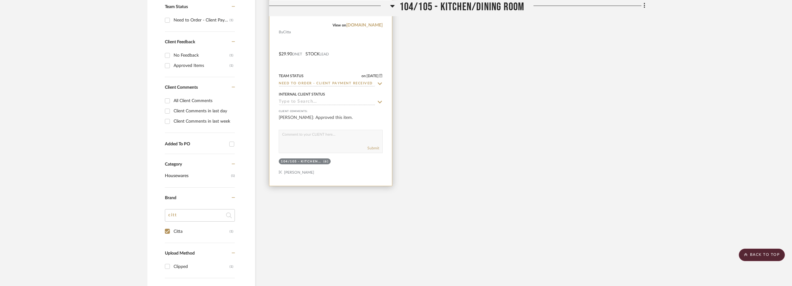
scroll to position [183, 0]
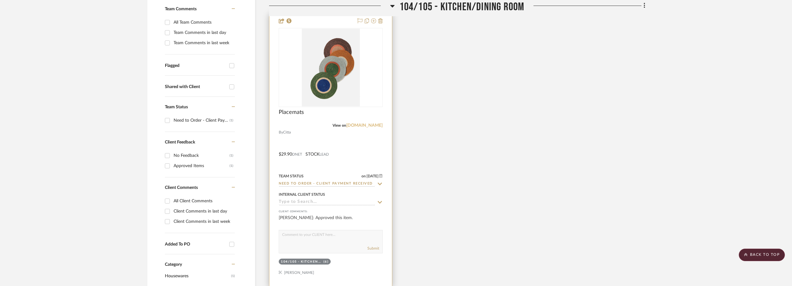
click at [368, 123] on link "cittadesign.com" at bounding box center [364, 125] width 36 height 4
click at [0, 0] on img at bounding box center [0, 0] width 0 height 0
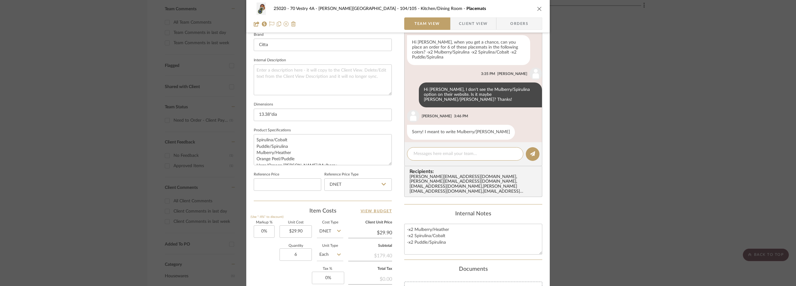
scroll to position [213, 0]
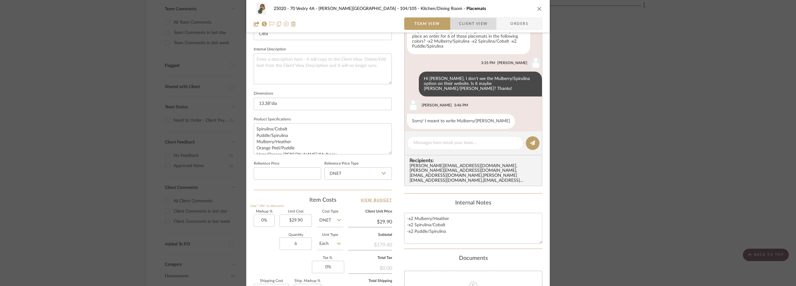
click at [456, 22] on span "button" at bounding box center [455, 23] width 8 height 12
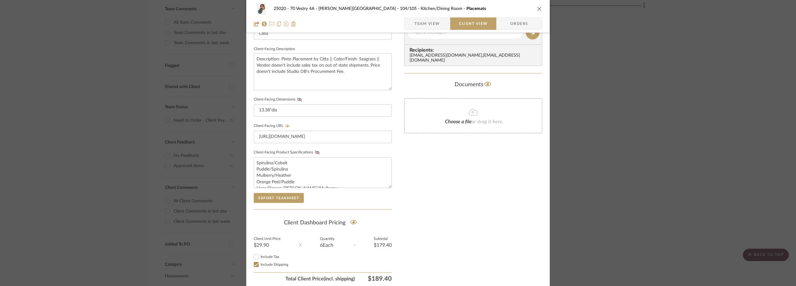
click at [420, 28] on span "Team View" at bounding box center [426, 23] width 25 height 12
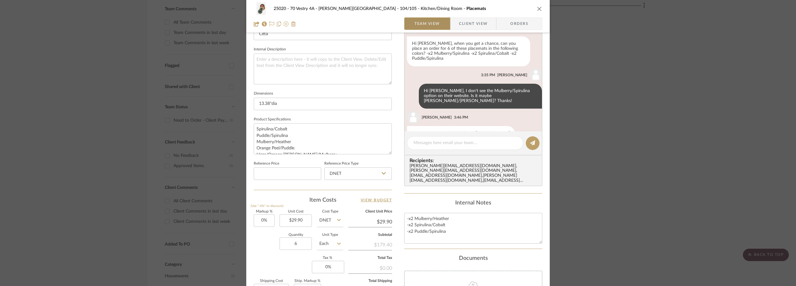
scroll to position [12, 0]
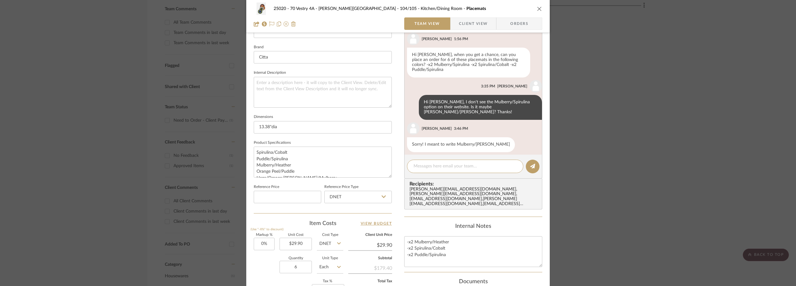
click at [678, 125] on div "25020 - 70 Vestry 4A - Grant-Stanleigh 104/105 - Kitchen/Dining Room Placemats …" at bounding box center [398, 143] width 796 height 286
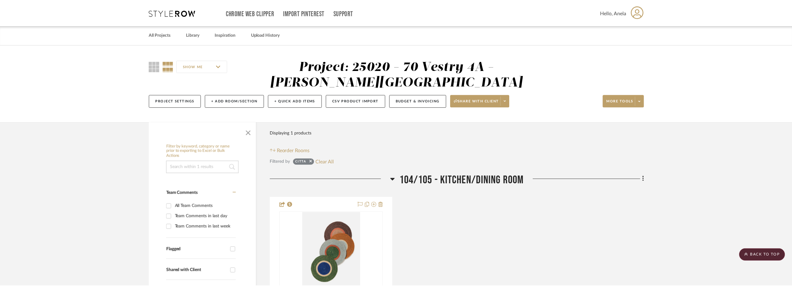
scroll to position [183, 0]
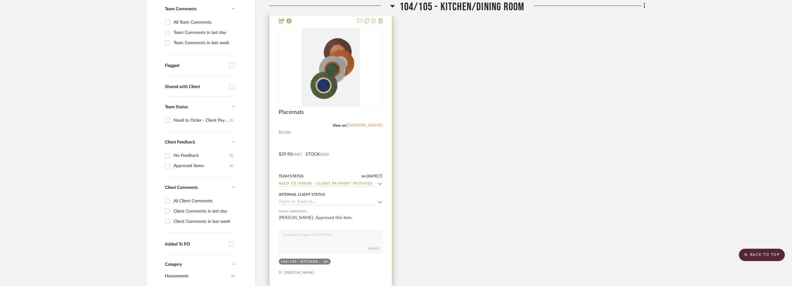
click at [357, 127] on link "cittadesign.com" at bounding box center [364, 125] width 36 height 4
click at [340, 89] on img "0" at bounding box center [331, 68] width 58 height 78
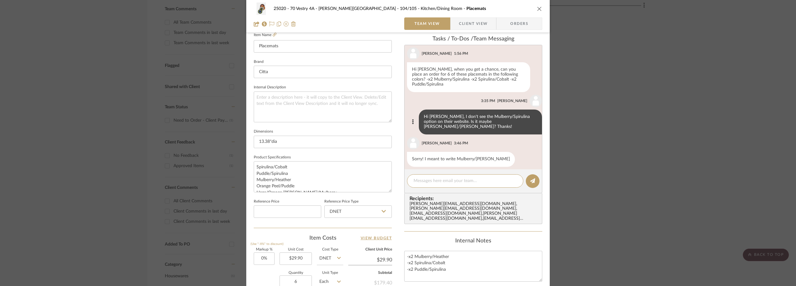
scroll to position [173, 0]
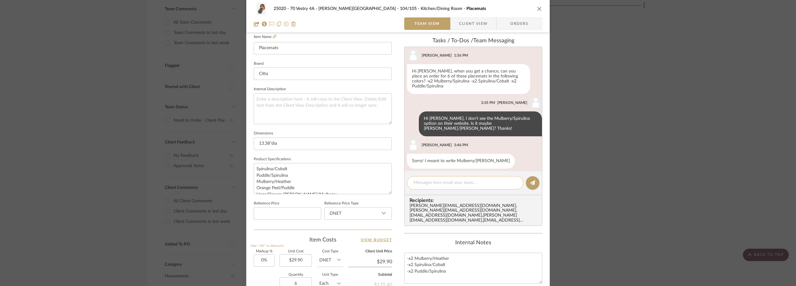
click at [438, 183] on textarea at bounding box center [465, 182] width 103 height 7
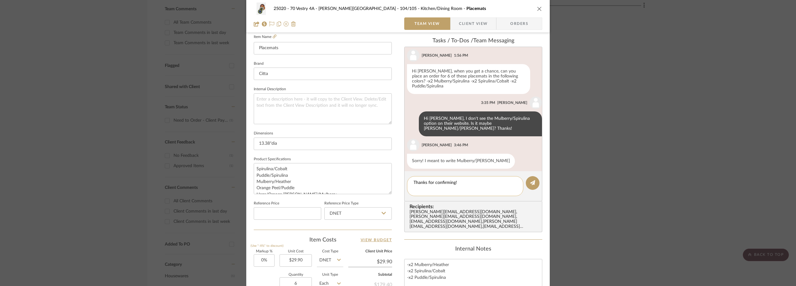
paste textarea "Confirmation ID: 2252EE500000"
drag, startPoint x: 442, startPoint y: 189, endPoint x: 408, endPoint y: 188, distance: 33.6
click at [408, 188] on div "Thanks for confirming! Confirmation ID: 2252EE500000" at bounding box center [465, 186] width 116 height 20
type textarea "Thanks for confirming! Order: 2252EE500000"
click at [523, 186] on editor-of-message "Thanks for confirming! Order: 2252EE500000" at bounding box center [473, 186] width 138 height 30
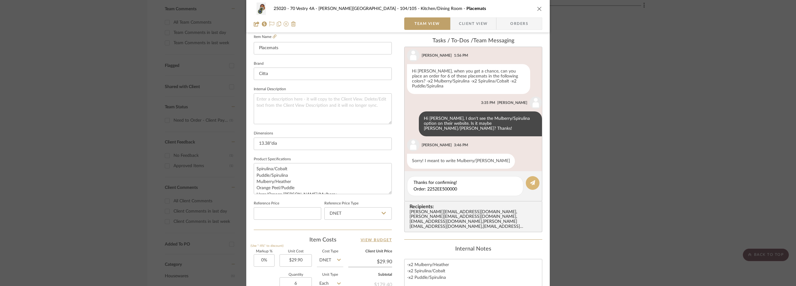
click at [530, 183] on icon at bounding box center [532, 182] width 5 height 5
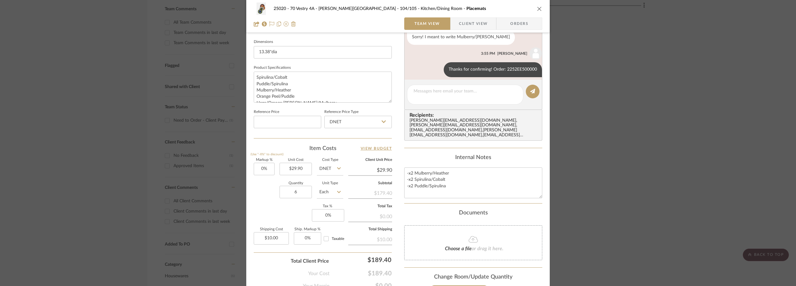
scroll to position [304, 0]
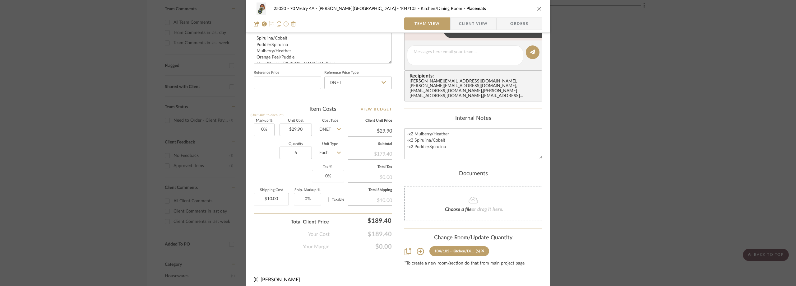
click at [682, 104] on div "25020 - 70 Vestry 4A - Grant-Stanleigh 104/105 - Kitchen/Dining Room Placemats …" at bounding box center [398, 143] width 796 height 286
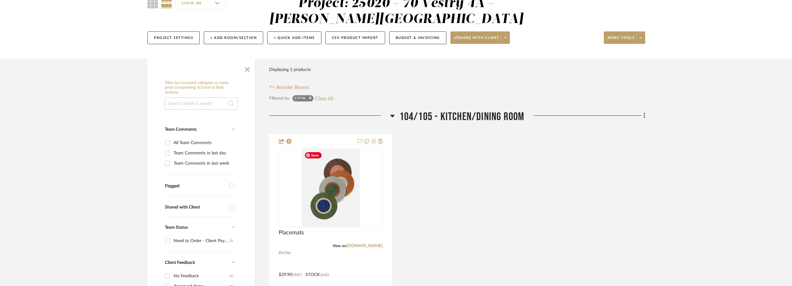
scroll to position [0, 0]
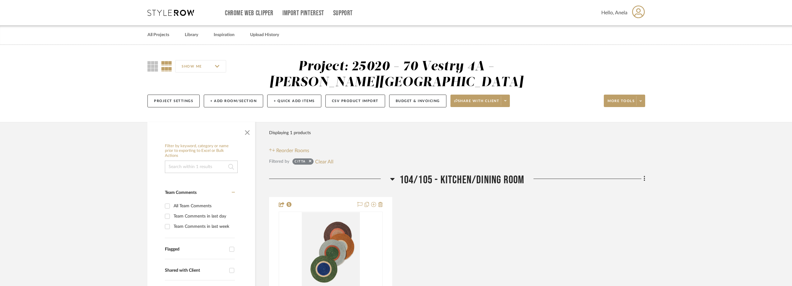
click at [324, 161] on button "Clear All" at bounding box center [324, 161] width 18 height 8
checkbox input "false"
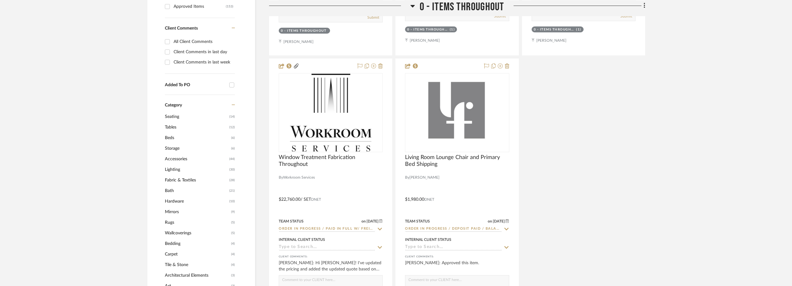
scroll to position [560, 0]
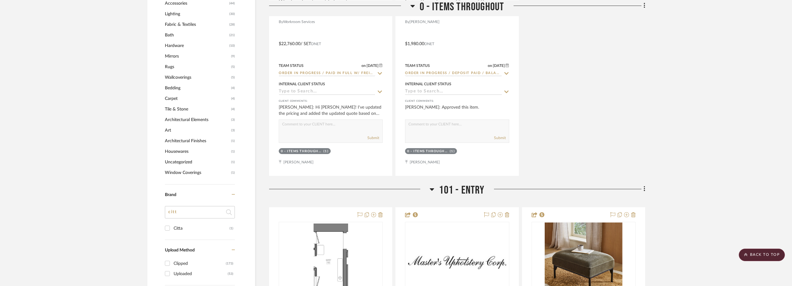
drag, startPoint x: 181, startPoint y: 212, endPoint x: 157, endPoint y: 207, distance: 25.1
click at [157, 207] on div "Filter by keyword, category or name prior to exporting to Excel or Bulk Actions…" at bounding box center [201, 55] width 108 height 949
type input "porta"
click at [188, 231] on div "Porta NYC" at bounding box center [201, 228] width 56 height 10
click at [172, 231] on input "Porta NYC (2)" at bounding box center [167, 228] width 10 height 10
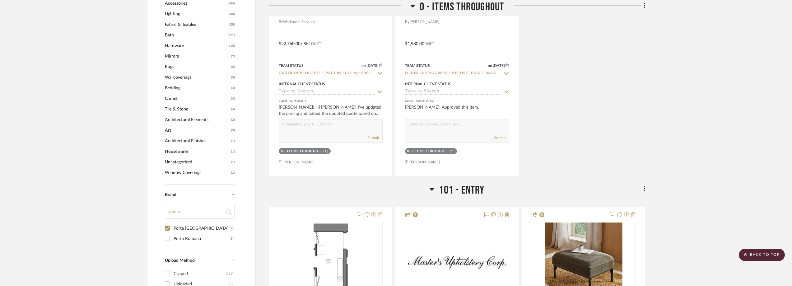
checkbox input "true"
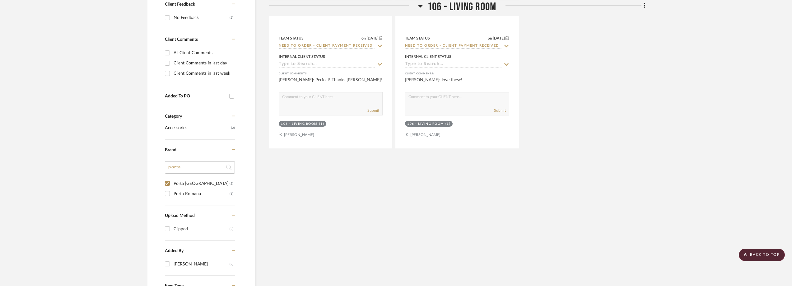
click at [206, 194] on div "Porta Romana" at bounding box center [201, 194] width 56 height 10
click at [172, 194] on input "Porta Romana (1)" at bounding box center [167, 193] width 10 height 10
checkbox input "true"
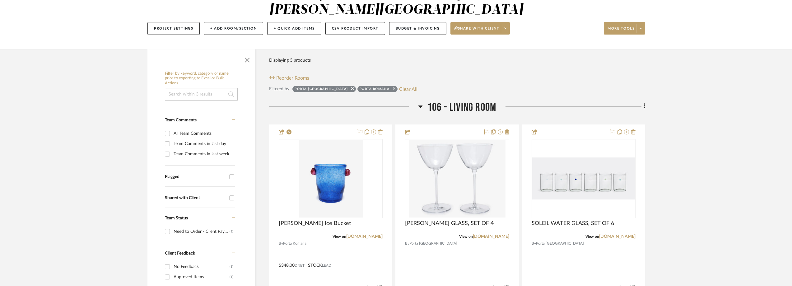
scroll to position [166, 0]
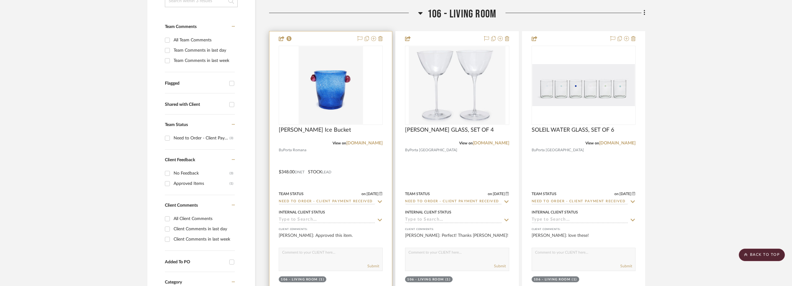
click at [377, 199] on icon at bounding box center [380, 201] width 6 height 5
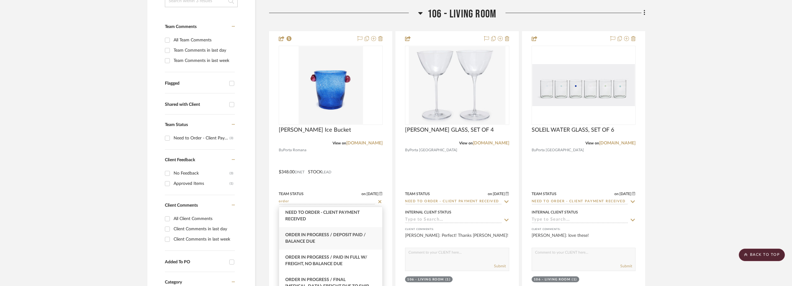
scroll to position [93, 0]
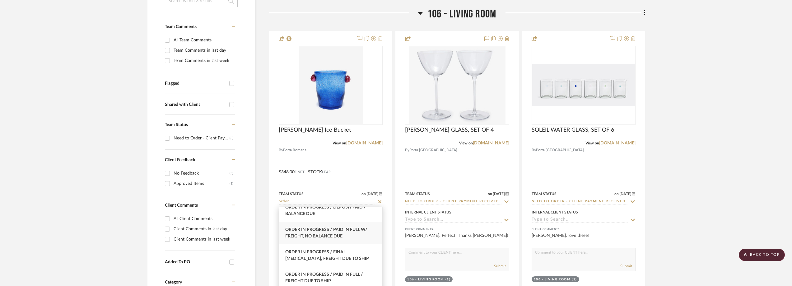
click at [331, 234] on span "Order In Progress / Paid In Full w/ Freight, No Balance due" at bounding box center [326, 232] width 82 height 11
type input "Order In Progress / Paid In Full w/ Freight, No Balance due"
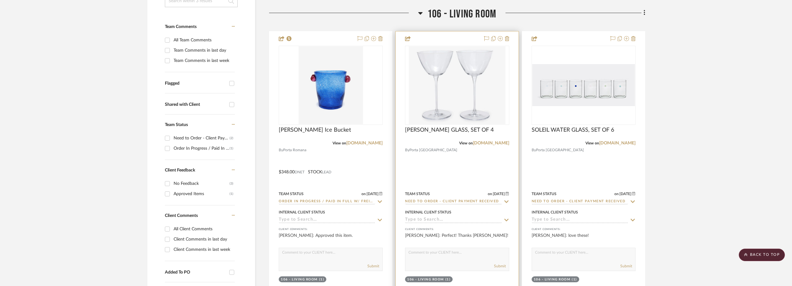
click at [506, 201] on icon at bounding box center [506, 201] width 6 height 5
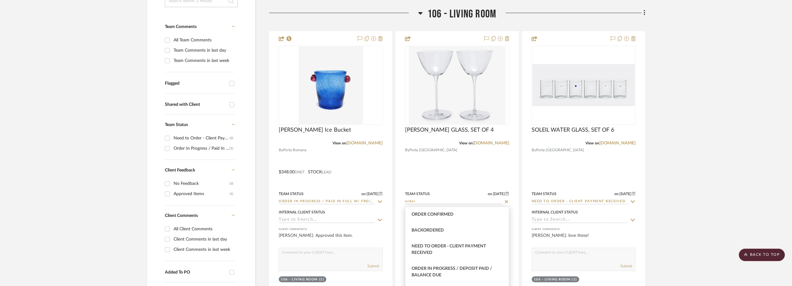
scroll to position [62, 0]
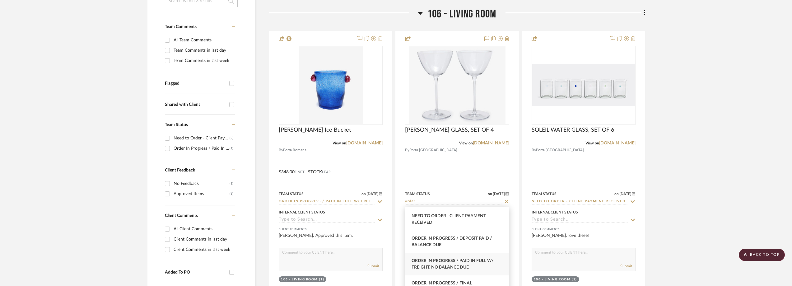
click at [473, 257] on div "Order In Progress / Paid In Full w/ Freight, No Balance due" at bounding box center [456, 264] width 103 height 22
type input "Order In Progress / Paid In Full w/ Freight, No Balance due"
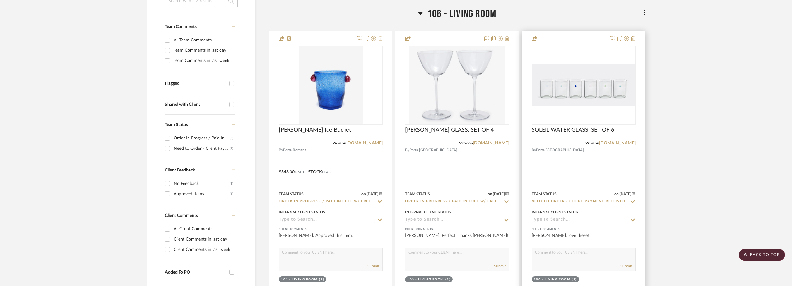
click at [631, 200] on icon at bounding box center [633, 201] width 6 height 5
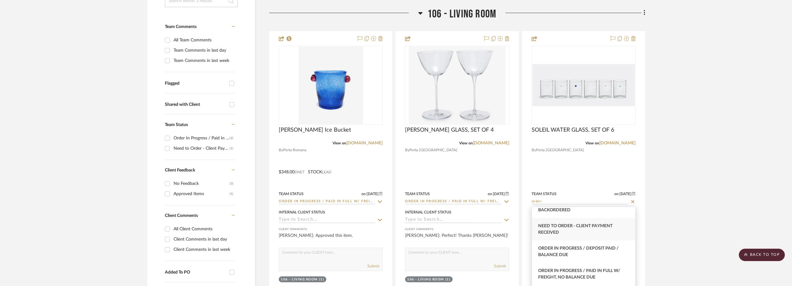
scroll to position [93, 0]
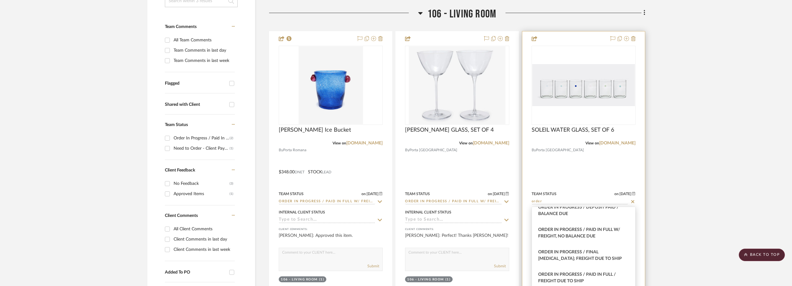
click at [604, 233] on div "Order In Progress / Paid In Full w/ Freight, No Balance due" at bounding box center [583, 233] width 103 height 22
type input "Order In Progress / Paid In Full w/ Freight, No Balance due"
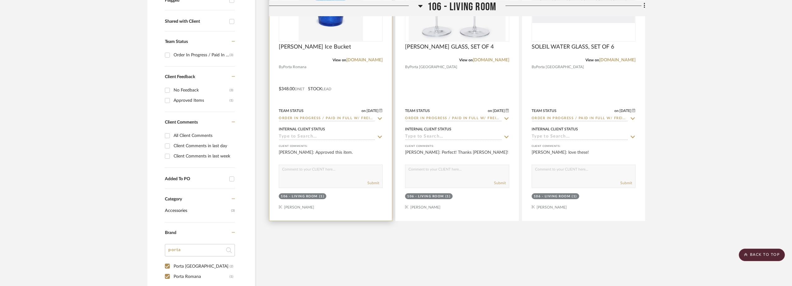
scroll to position [31, 0]
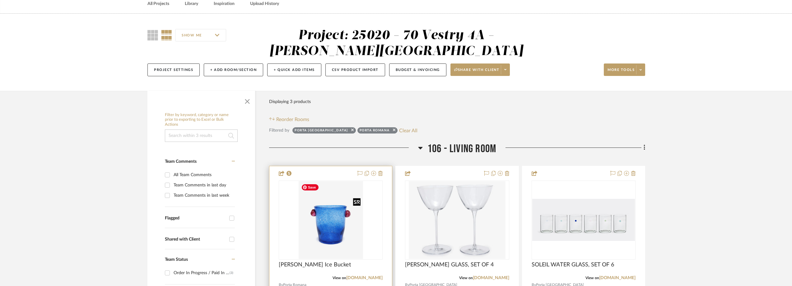
click at [317, 207] on img "0" at bounding box center [330, 220] width 64 height 78
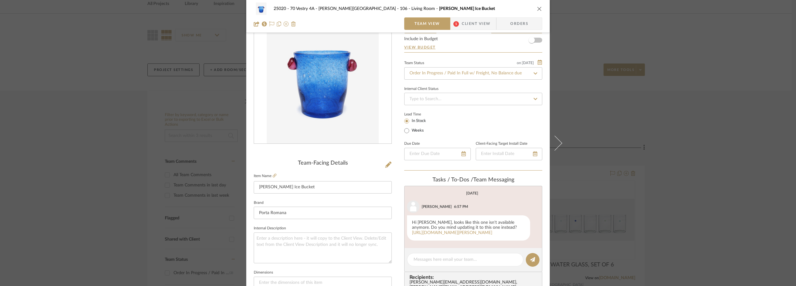
scroll to position [62, 0]
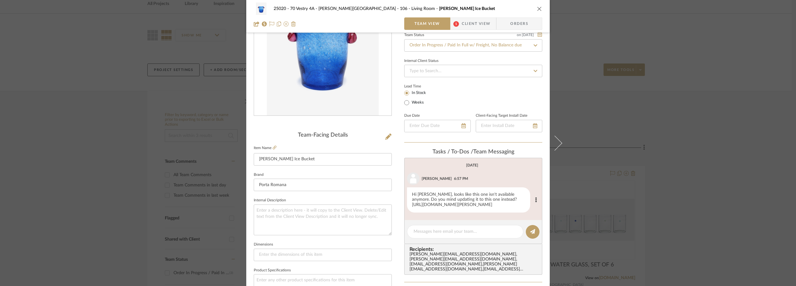
click at [492, 204] on link "https://porta-nyc.com/products/vincent-vase-ice-bucket-blue-raspberry" at bounding box center [452, 204] width 80 height 4
click at [456, 21] on span "1" at bounding box center [456, 23] width 11 height 12
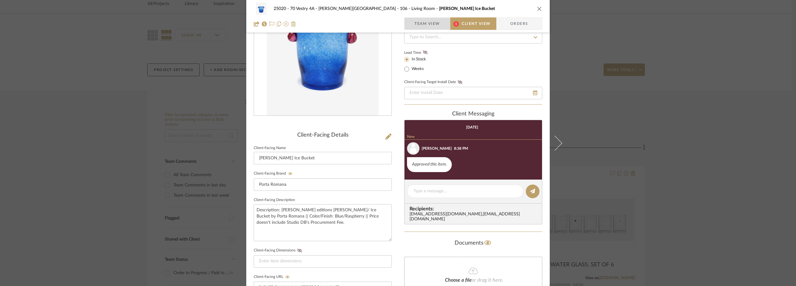
click at [415, 25] on span "Team View" at bounding box center [426, 23] width 25 height 12
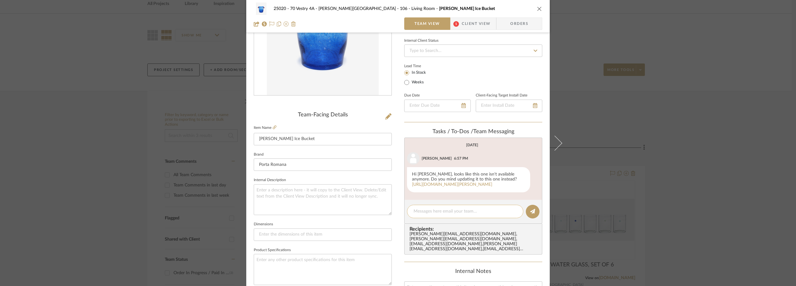
scroll to position [93, 0]
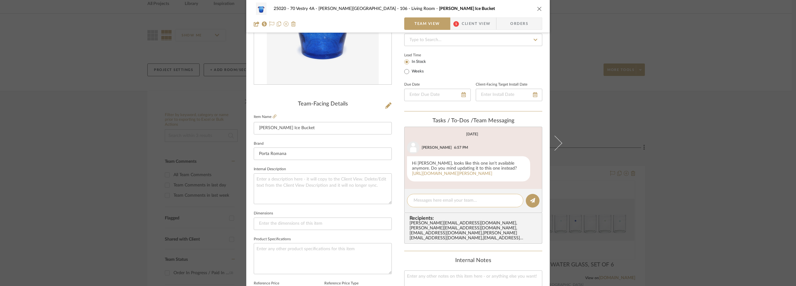
click at [423, 205] on div at bounding box center [465, 200] width 116 height 13
click at [424, 204] on textarea at bounding box center [465, 200] width 103 height 7
paste textarea "Order PRT-14733"
drag, startPoint x: 511, startPoint y: 198, endPoint x: 374, endPoint y: 193, distance: 136.9
click at [374, 193] on div "25020 - 70 Vestry 4A - Grant-Stanleigh 106 - Living Room La Romaine Ice Bucket …" at bounding box center [397, 198] width 303 height 574
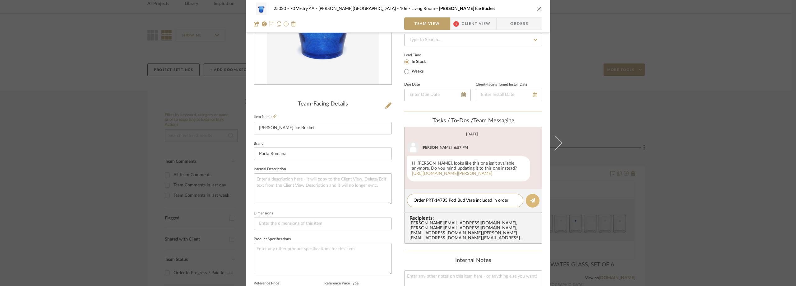
type textarea "Order PRT-14733 Pod Bud Vase included in order"
click at [533, 197] on button at bounding box center [533, 201] width 14 height 14
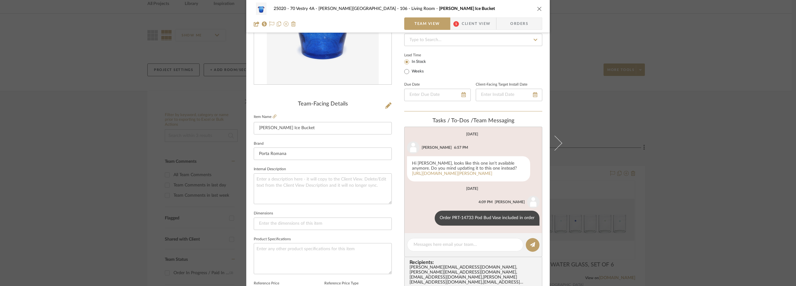
click at [629, 122] on div "25020 - 70 Vestry 4A - Grant-Stanleigh 106 - Living Room La Romaine Ice Bucket …" at bounding box center [398, 143] width 796 height 286
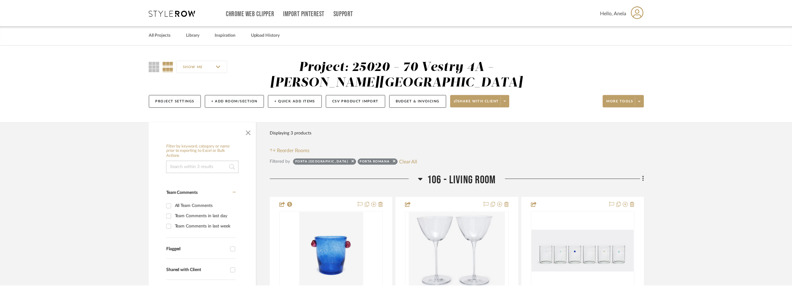
scroll to position [31, 0]
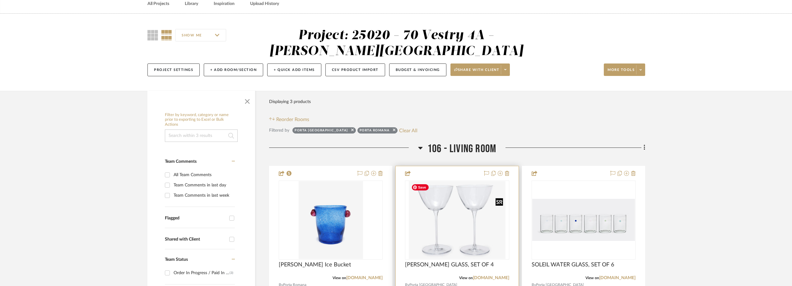
click at [446, 202] on img "0" at bounding box center [457, 220] width 96 height 78
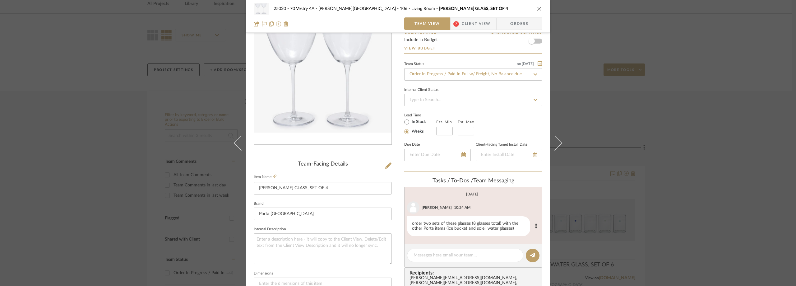
scroll to position [62, 0]
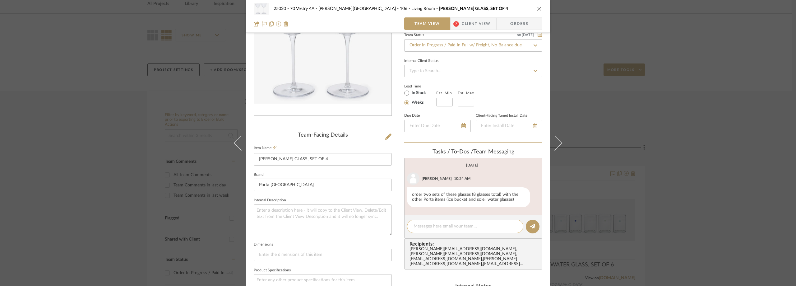
click at [433, 229] on textarea at bounding box center [465, 226] width 103 height 7
paste textarea "Order PRT-14733 Pod Bud Vase included in order"
type textarea "Order PRT-14733 Pod Bud Vase included in order"
click at [526, 228] on button at bounding box center [533, 227] width 14 height 14
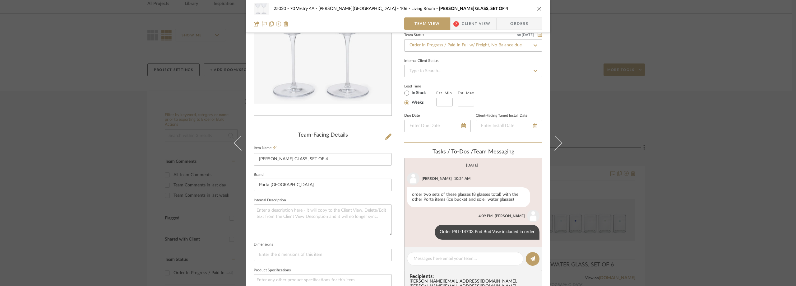
click at [731, 176] on div "25020 - 70 Vestry 4A - Grant-Stanleigh 106 - Living Room TINA MARTINI GLASS, SE…" at bounding box center [398, 143] width 796 height 286
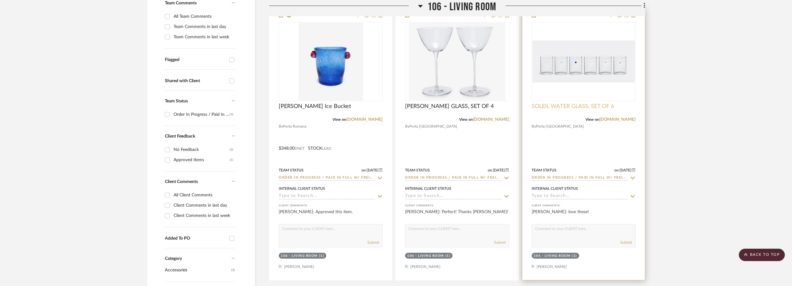
scroll to position [187, 0]
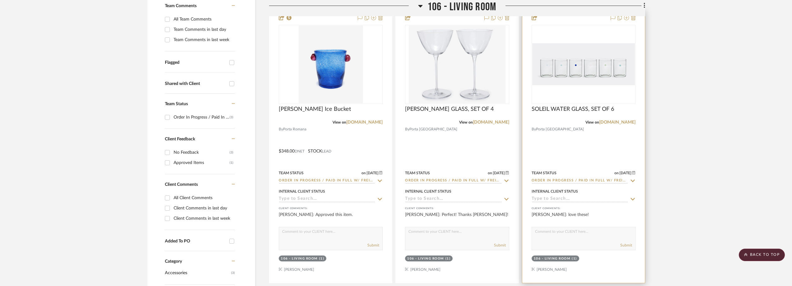
click at [598, 84] on img "0" at bounding box center [583, 64] width 103 height 42
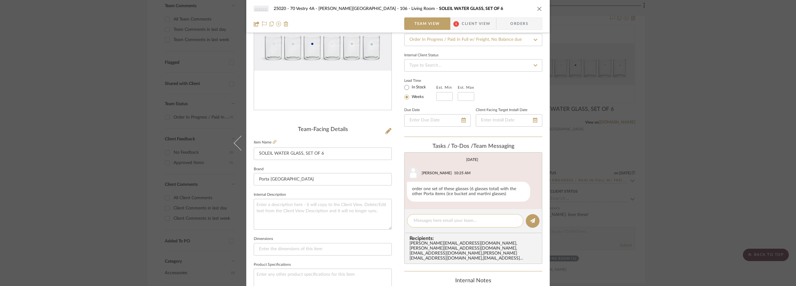
scroll to position [93, 0]
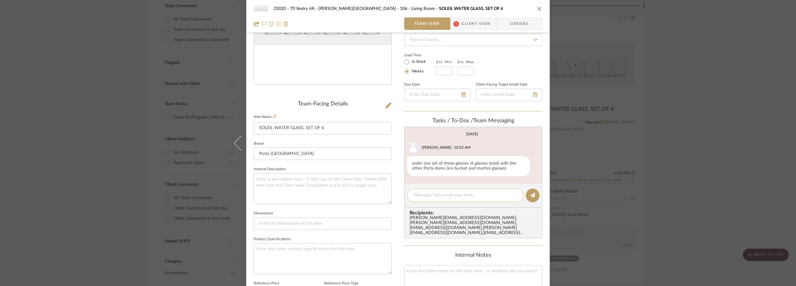
click at [463, 192] on textarea at bounding box center [465, 195] width 103 height 7
paste textarea "Order PRT-14733 Pod Bud Vase included in order"
drag, startPoint x: 510, startPoint y: 193, endPoint x: 448, endPoint y: 193, distance: 62.2
click at [448, 193] on textarea "Order PRT-14733 Pod Bud Vase included in order" at bounding box center [465, 195] width 103 height 7
drag, startPoint x: 515, startPoint y: 194, endPoint x: 496, endPoint y: 194, distance: 18.7
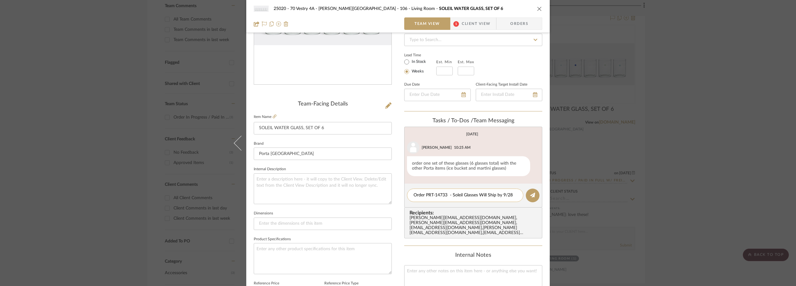
click at [496, 194] on div "Order PRT-14733 - Soleil Glasses Will Ship by 9/28" at bounding box center [465, 194] width 116 height 13
drag, startPoint x: 511, startPoint y: 194, endPoint x: 501, endPoint y: 195, distance: 10.6
click at [501, 195] on textarea "Order PRT-14733 - Soleil Glasses Will Ship by 9/28" at bounding box center [465, 195] width 103 height 7
type textarea "Order PRT-14733 - Soleil Glasses Will Ship by end of September"
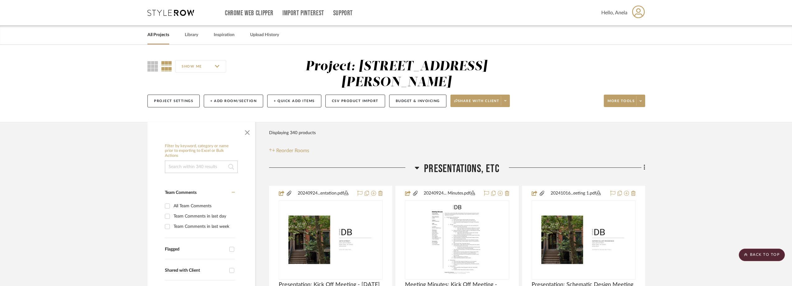
click at [157, 9] on div "Chrome Web Clipper Import Pinterest Support All Projects Library Inspiration Up…" at bounding box center [395, 12] width 497 height 25
